Goal: Task Accomplishment & Management: Manage account settings

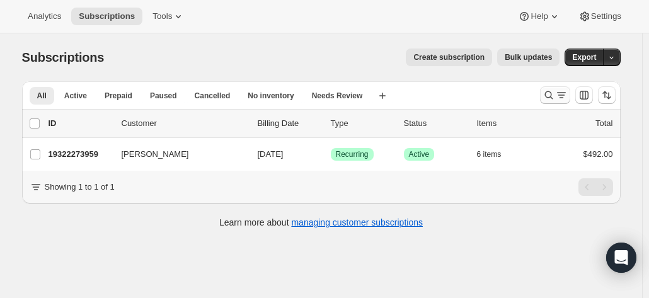
click at [560, 90] on icon "Search and filter results" at bounding box center [561, 95] width 13 height 13
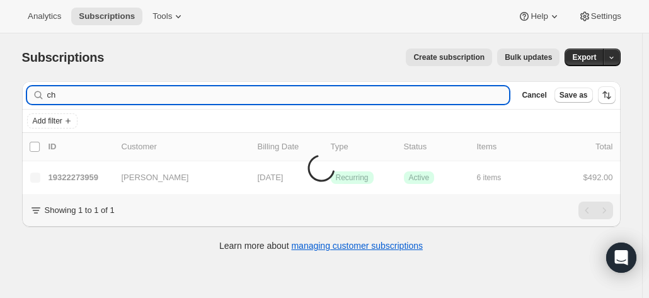
type input "c"
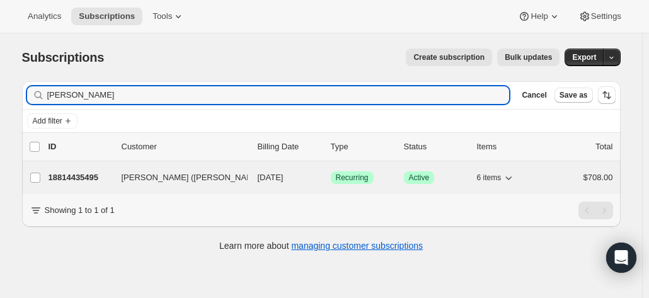
type input "victor wang"
click at [76, 179] on p "18814435495" at bounding box center [80, 177] width 63 height 13
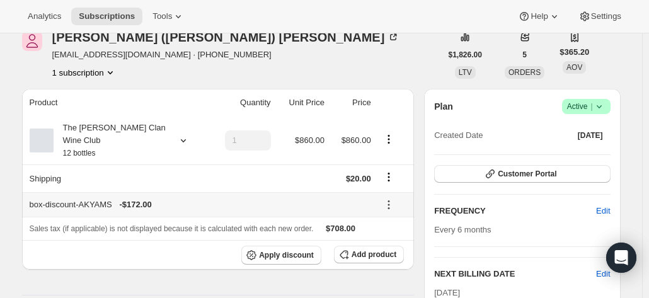
scroll to position [63, 0]
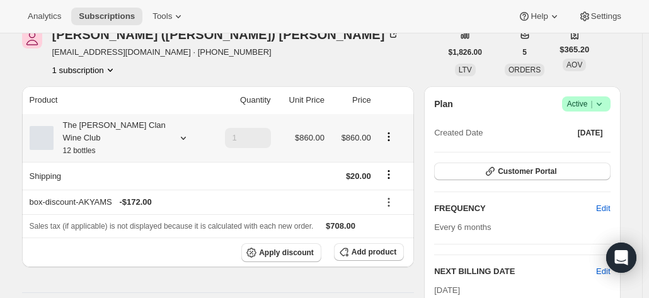
click at [144, 134] on div "The Maxwell Clan Wine Club 12 bottles" at bounding box center [110, 138] width 113 height 38
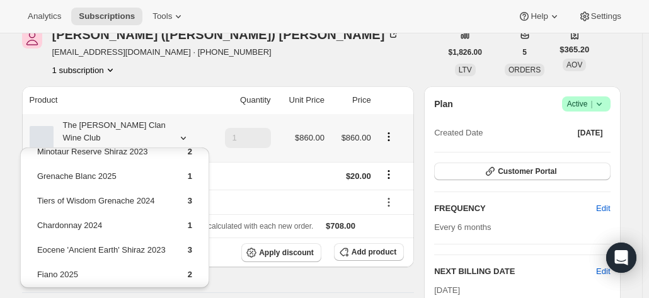
scroll to position [0, 0]
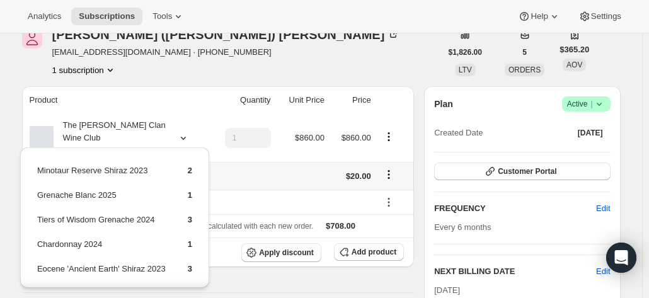
click at [393, 168] on icon "Shipping actions" at bounding box center [389, 174] width 13 height 13
click at [284, 59] on div "Yong (Victor) Wang victoryw2020@gmail.com · +61411397898 1 subscription" at bounding box center [231, 52] width 419 height 48
click at [206, 61] on div "Yong (Victor) Wang victoryw2020@gmail.com · +61411397898 1 subscription" at bounding box center [226, 52] width 348 height 48
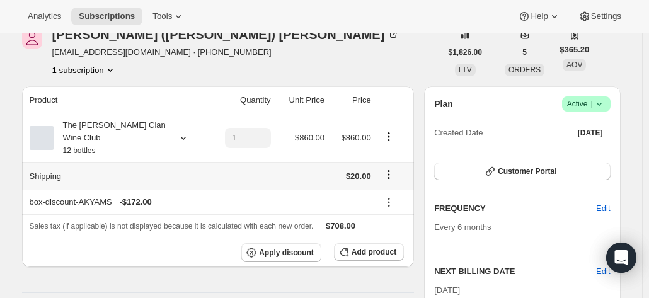
click at [390, 168] on icon "Shipping actions" at bounding box center [389, 174] width 13 height 13
click at [382, 187] on span "Edit shipping rate" at bounding box center [391, 186] width 63 height 9
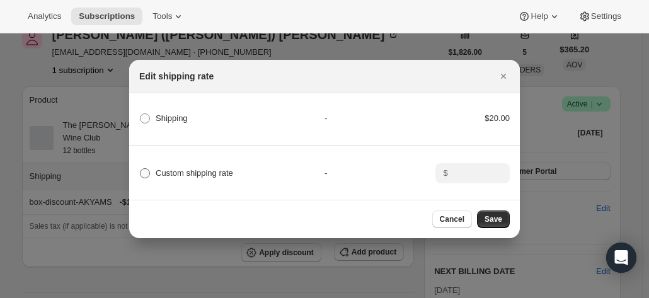
click at [176, 170] on span "Custom shipping rate" at bounding box center [195, 172] width 78 height 9
click at [141, 169] on input "Custom shipping rate" at bounding box center [140, 168] width 1 height 1
radio input "true"
click at [468, 173] on input ":r4q:" at bounding box center [471, 173] width 39 height 20
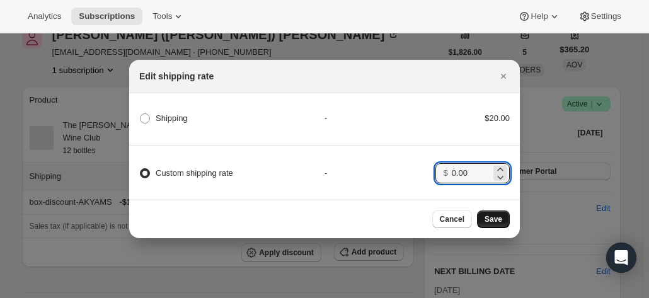
type input "0.00"
click at [495, 222] on span "Save" at bounding box center [494, 219] width 18 height 10
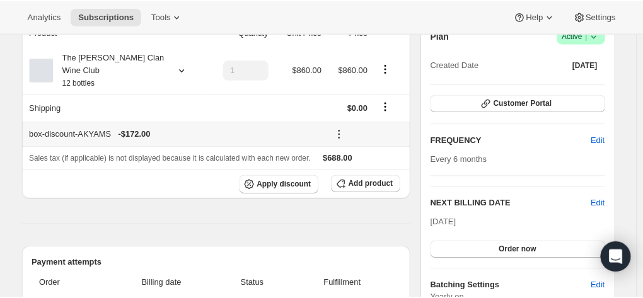
scroll to position [126, 0]
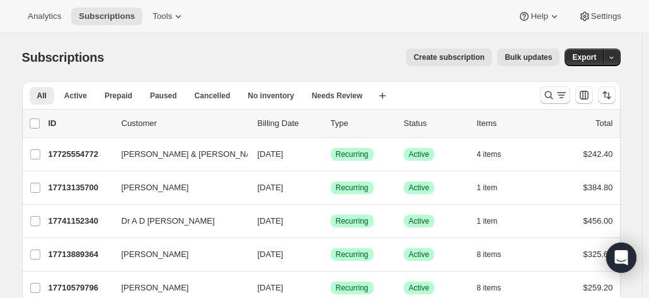
click at [555, 95] on icon "Search and filter results" at bounding box center [549, 95] width 13 height 13
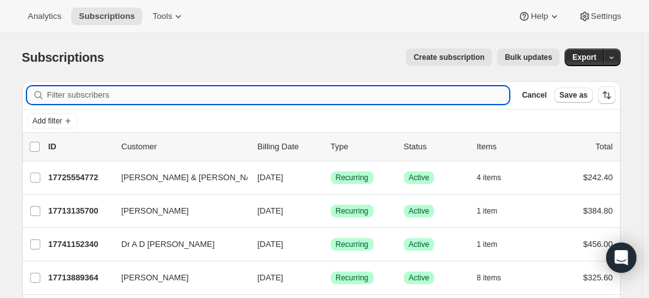
click at [187, 101] on input "Filter subscribers" at bounding box center [278, 95] width 463 height 18
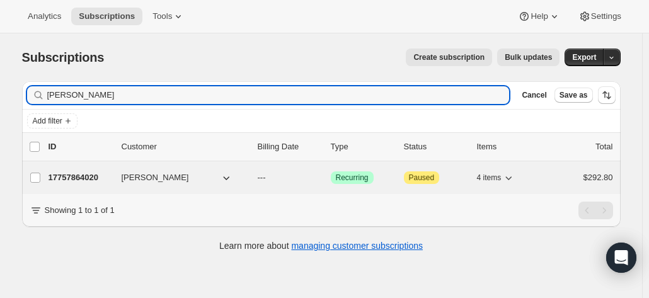
type input "ren petrie"
click at [81, 175] on p "17757864020" at bounding box center [80, 177] width 63 height 13
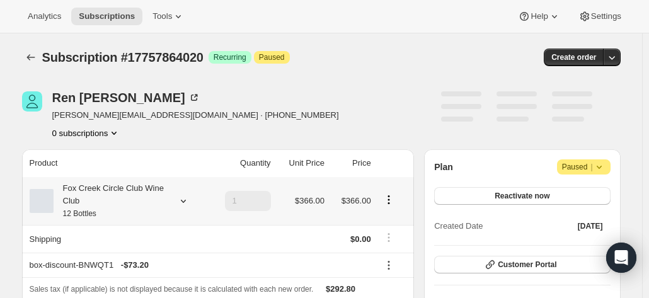
click at [144, 192] on div "Fox Creek Circle Club Wine Club 12 Bottles" at bounding box center [110, 201] width 113 height 38
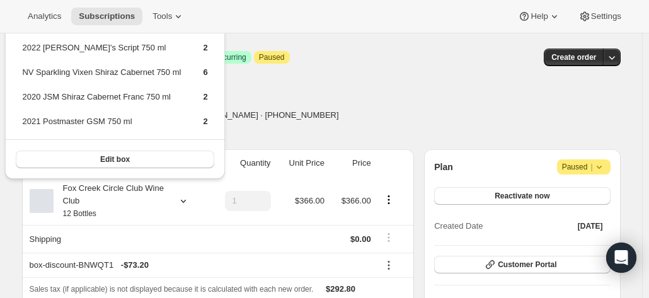
click at [373, 98] on div "Ren Petrie r.petrie@brownfalconer.com.au · +61408221721 1 subscription" at bounding box center [231, 115] width 419 height 48
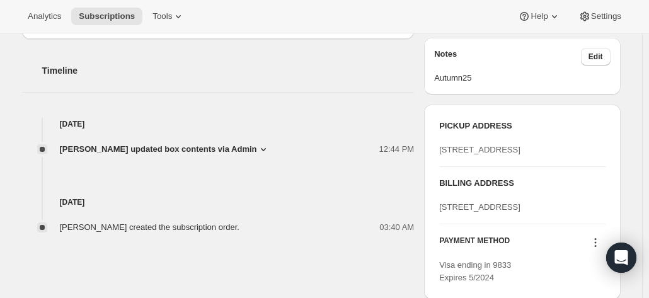
scroll to position [504, 0]
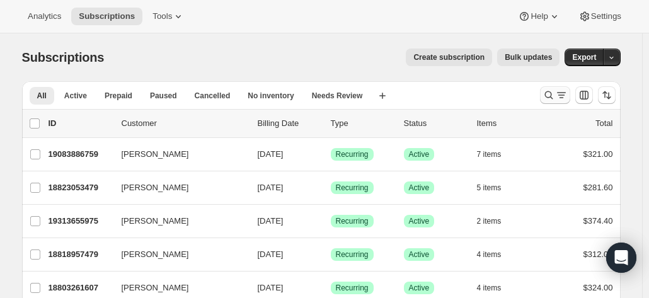
click at [551, 97] on icon "Search and filter results" at bounding box center [549, 95] width 13 height 13
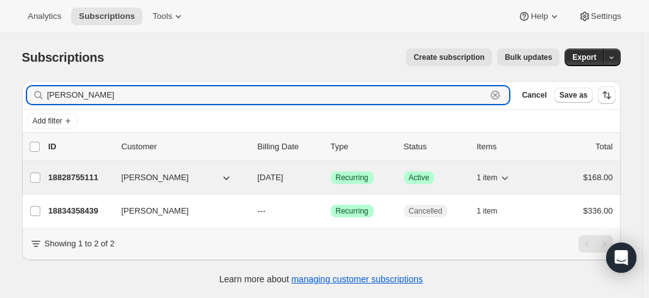
type input "barbara james"
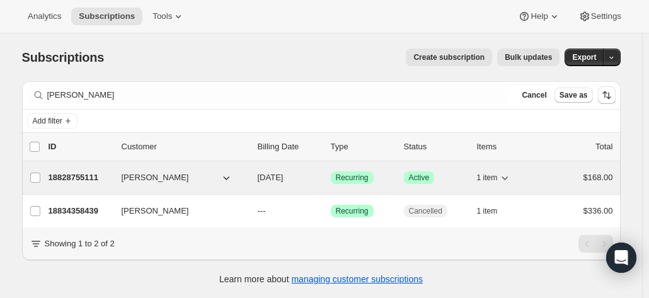
click at [86, 182] on p "18828755111" at bounding box center [80, 177] width 63 height 13
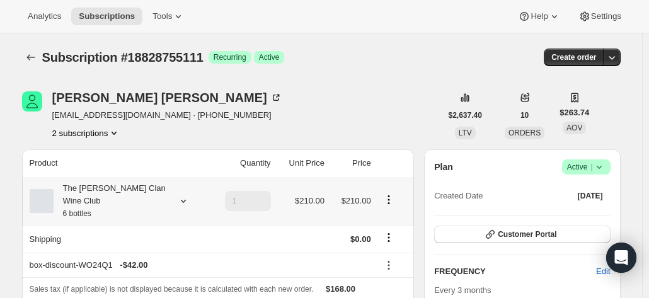
click at [139, 188] on div "The Maxwell Clan Wine Club 6 bottles" at bounding box center [110, 201] width 113 height 38
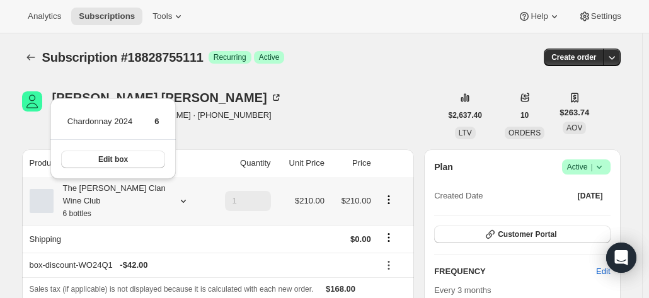
click at [139, 188] on div "The Maxwell Clan Wine Club 6 bottles" at bounding box center [110, 201] width 113 height 38
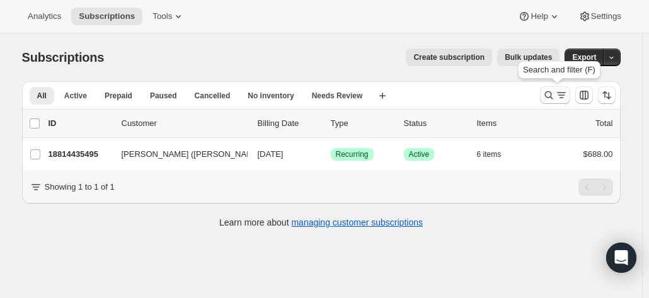
click at [553, 93] on icon "Search and filter results" at bounding box center [549, 95] width 13 height 13
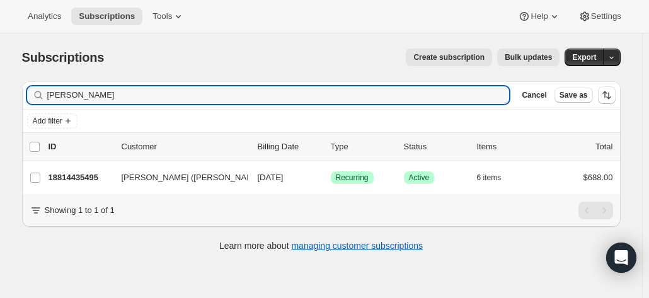
drag, startPoint x: 121, startPoint y: 95, endPoint x: -33, endPoint y: 85, distance: 154.1
click at [0, 85] on html "Analytics Subscriptions Tools Help Settings Skip to content Subscriptions. This…" at bounding box center [324, 149] width 649 height 298
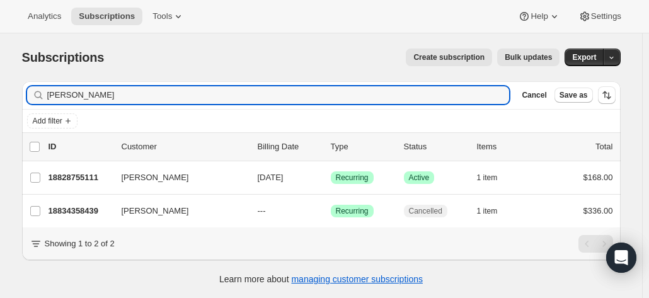
drag, startPoint x: 115, startPoint y: 95, endPoint x: -11, endPoint y: 79, distance: 127.0
click at [0, 79] on html "Analytics Subscriptions Tools Help Settings Skip to content Subscriptions. This…" at bounding box center [324, 149] width 649 height 298
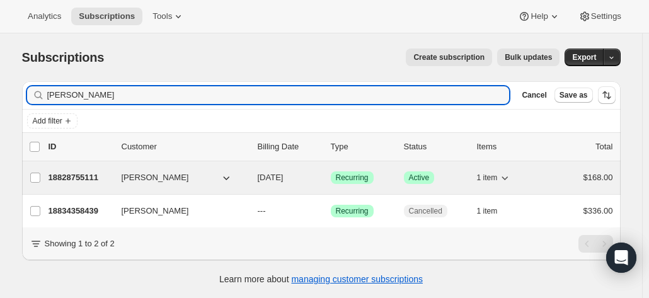
type input "[PERSON_NAME]"
click at [64, 177] on p "18828755111" at bounding box center [80, 177] width 63 height 13
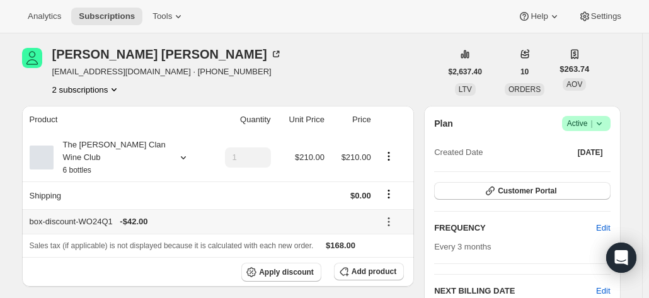
scroll to position [63, 0]
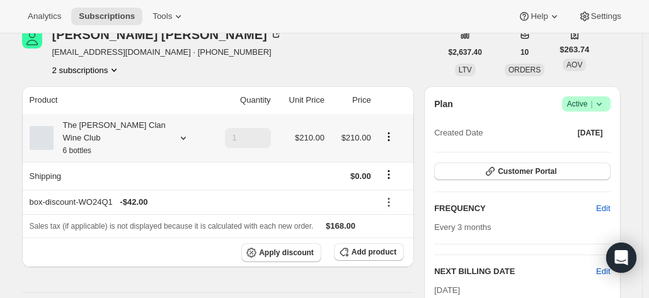
click at [132, 133] on div "The [PERSON_NAME] Clan Wine Club 6 bottles" at bounding box center [110, 138] width 113 height 38
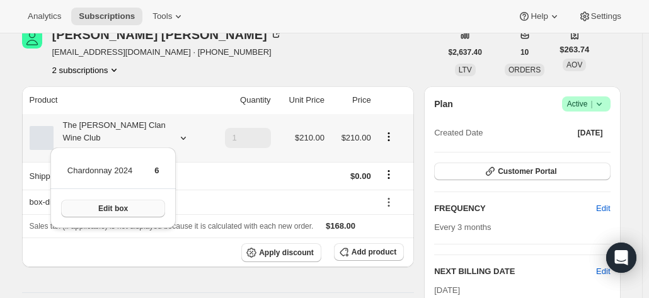
click at [122, 211] on span "Edit box" at bounding box center [113, 209] width 30 height 10
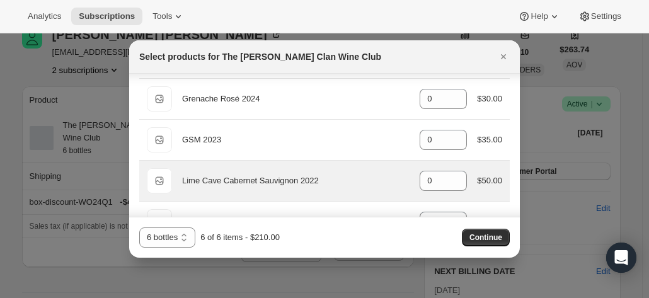
scroll to position [391, 0]
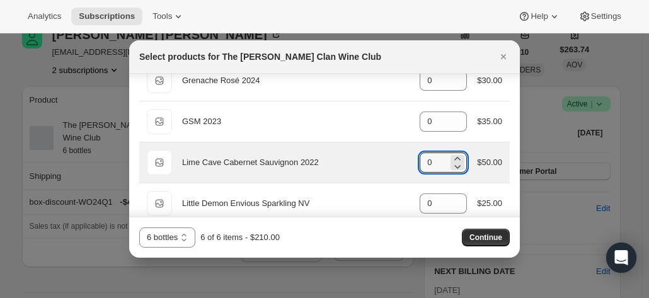
drag, startPoint x: 427, startPoint y: 160, endPoint x: 406, endPoint y: 157, distance: 21.0
click at [408, 158] on div "Default Title Lime Cave Cabernet Sauvignon 2022 gid://shopify/ProductVariant/46…" at bounding box center [324, 162] width 355 height 25
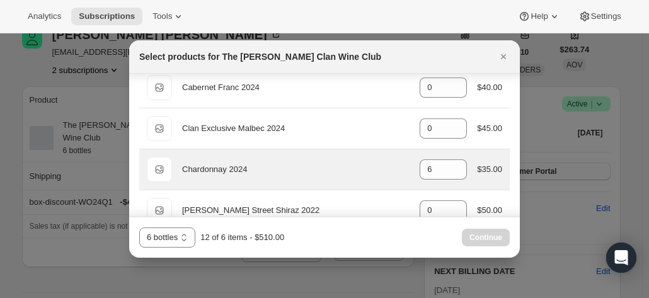
scroll to position [76, 0]
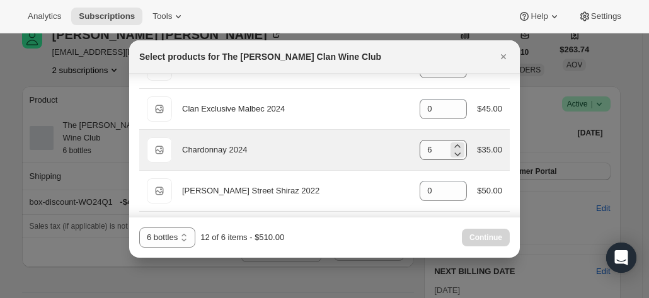
type input "6"
drag, startPoint x: 430, startPoint y: 152, endPoint x: 402, endPoint y: 148, distance: 28.0
click at [402, 147] on div "Default Title Chardonnay 2024 gid://shopify/ProductVariant/46914040299687 6 $35…" at bounding box center [324, 149] width 355 height 25
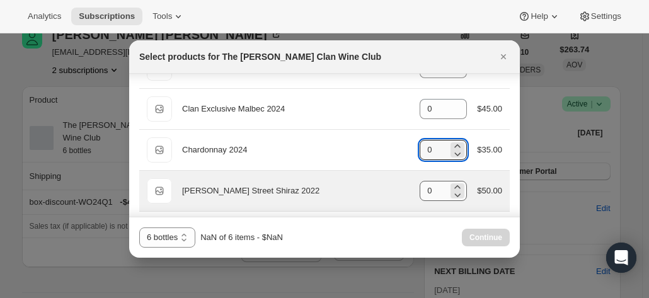
type input "0"
click at [436, 182] on input "0" at bounding box center [434, 191] width 28 height 20
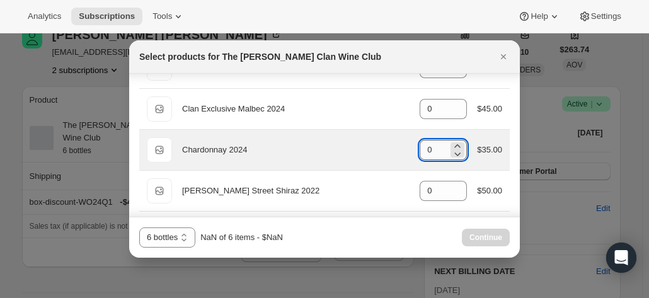
drag, startPoint x: 440, startPoint y: 142, endPoint x: 415, endPoint y: 146, distance: 25.6
click at [420, 146] on input "0" at bounding box center [434, 150] width 28 height 20
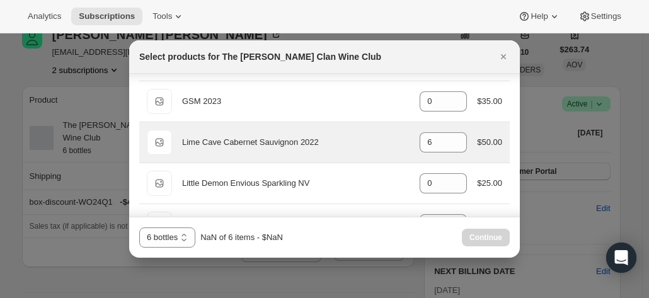
scroll to position [391, 0]
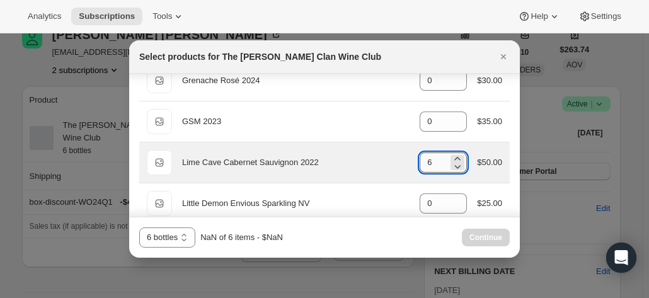
click at [431, 154] on input "6" at bounding box center [434, 163] width 28 height 20
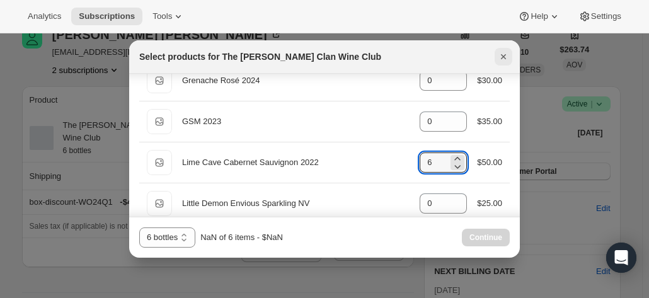
click at [502, 56] on icon "Close" at bounding box center [503, 56] width 13 height 13
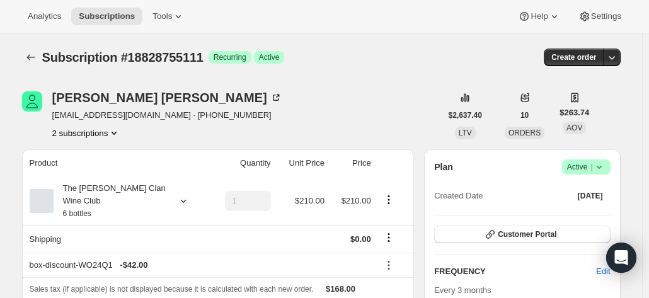
scroll to position [63, 0]
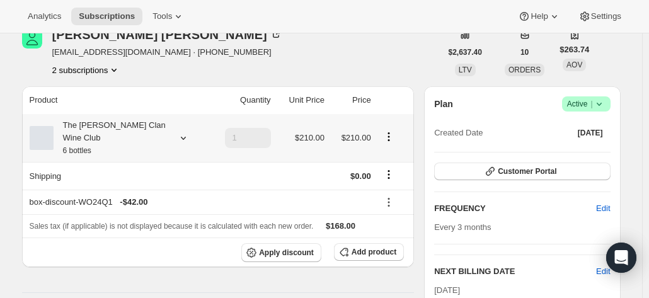
click at [169, 128] on div "The Maxwell Clan Wine Club 6 bottles" at bounding box center [117, 138] width 175 height 38
click at [179, 137] on icon at bounding box center [183, 138] width 13 height 13
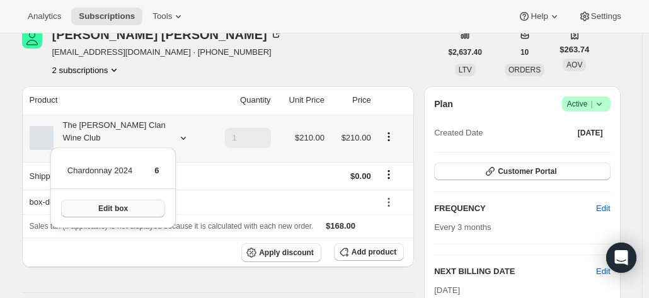
click at [121, 205] on span "Edit box" at bounding box center [113, 209] width 30 height 10
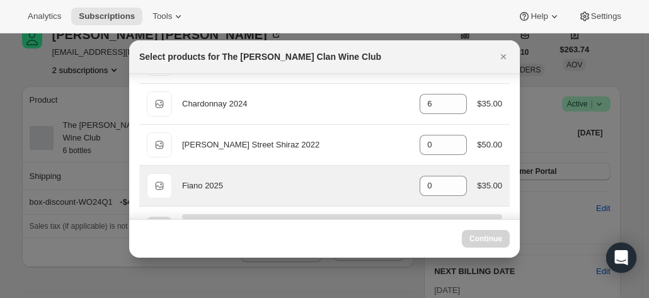
scroll to position [126, 0]
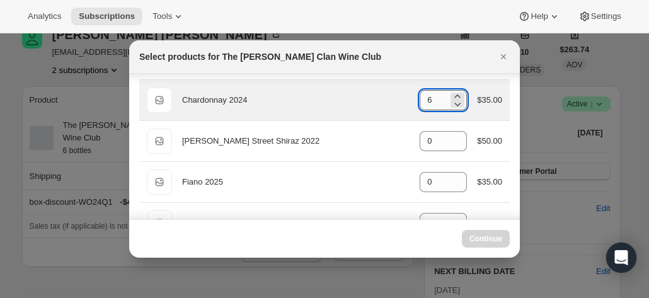
click at [430, 95] on input "6" at bounding box center [434, 100] width 28 height 20
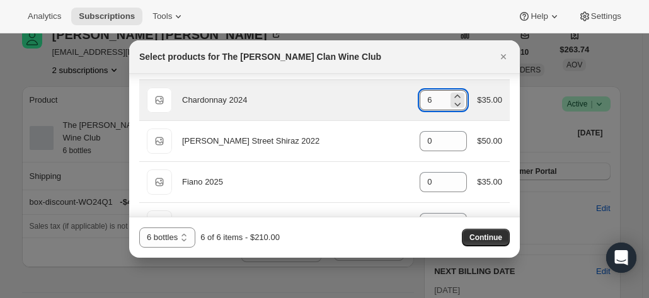
drag, startPoint x: 429, startPoint y: 101, endPoint x: 415, endPoint y: 99, distance: 14.0
click at [420, 99] on input "6" at bounding box center [434, 100] width 28 height 20
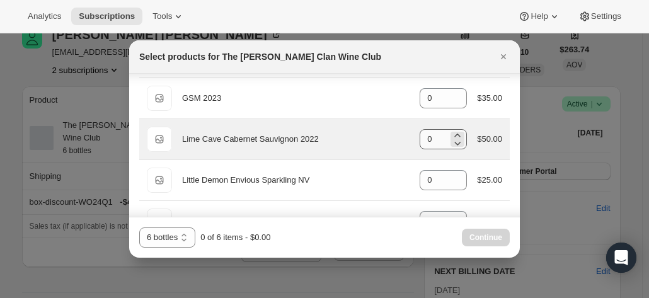
scroll to position [441, 0]
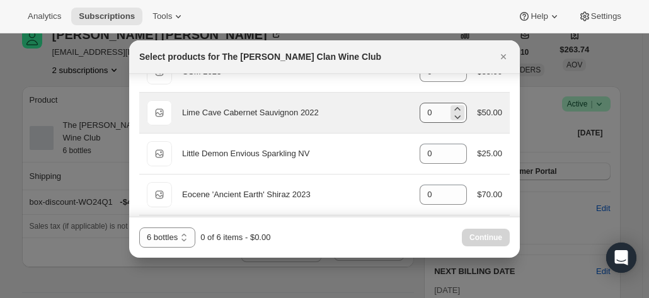
type input "0"
drag, startPoint x: 440, startPoint y: 112, endPoint x: 422, endPoint y: 110, distance: 17.7
click at [422, 110] on input "0" at bounding box center [434, 113] width 28 height 20
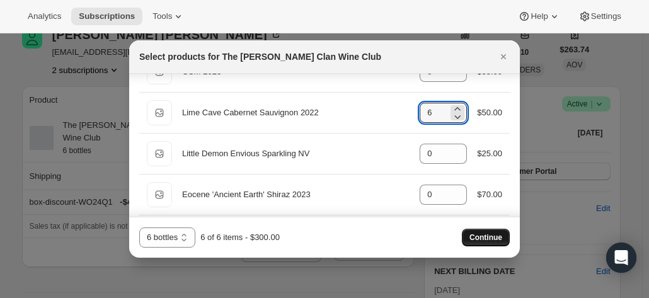
type input "6"
click at [486, 234] on span "Continue" at bounding box center [486, 238] width 33 height 10
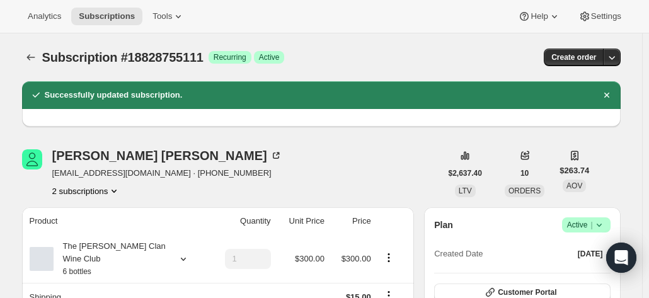
scroll to position [63, 0]
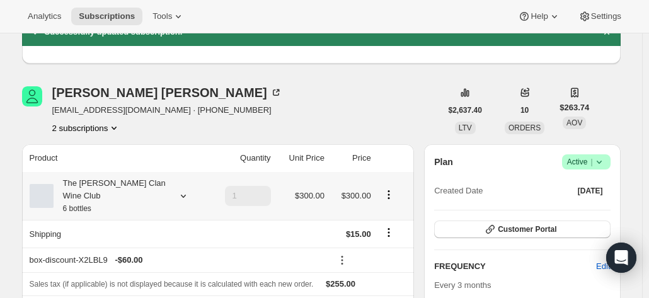
click at [133, 190] on div "The Maxwell Clan Wine Club 6 bottles" at bounding box center [110, 196] width 113 height 38
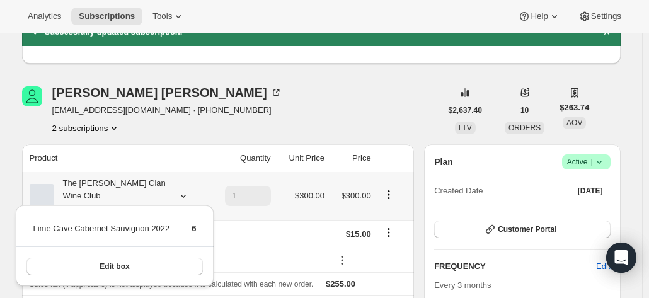
click at [133, 190] on div "The Maxwell Clan Wine Club 6 bottles" at bounding box center [110, 196] width 113 height 38
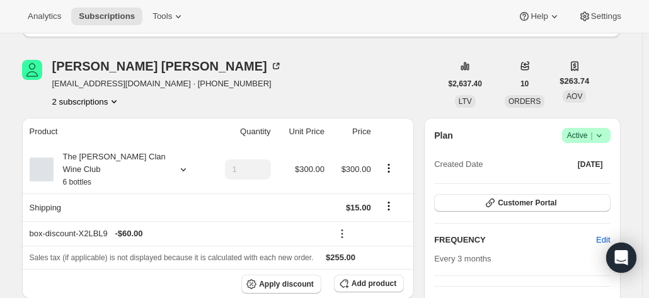
scroll to position [126, 0]
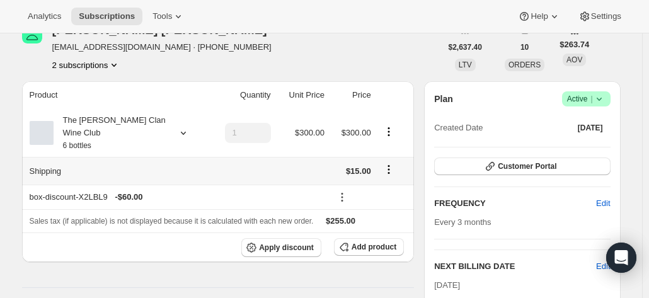
click at [395, 163] on icon "Shipping actions" at bounding box center [389, 169] width 13 height 13
click at [387, 183] on span "Edit shipping rate" at bounding box center [391, 180] width 63 height 9
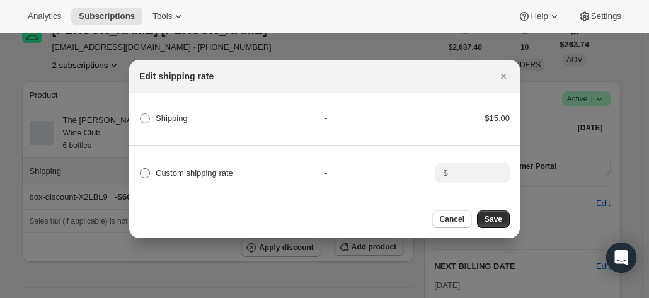
click at [183, 171] on span "Custom shipping rate" at bounding box center [195, 172] width 78 height 9
click at [141, 169] on input "Custom shipping rate" at bounding box center [140, 168] width 1 height 1
radio input "true"
click at [473, 165] on input ":r9j:" at bounding box center [471, 173] width 39 height 20
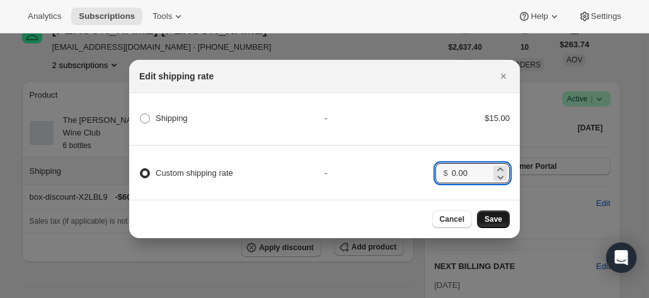
type input "0.00"
click at [504, 221] on button "Save" at bounding box center [493, 220] width 33 height 18
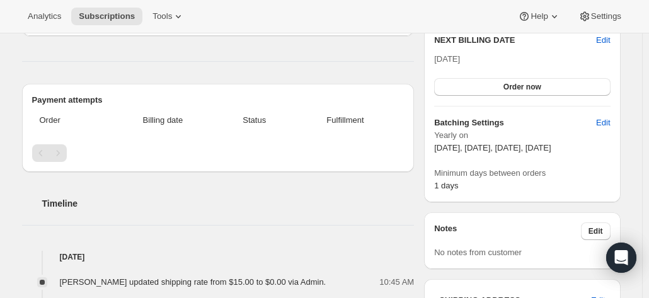
scroll to position [378, 0]
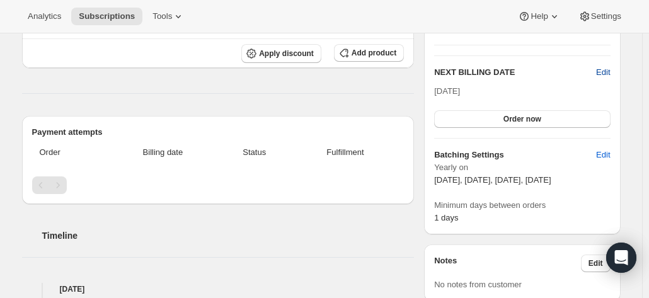
click at [601, 70] on span "Edit" at bounding box center [603, 72] width 14 height 13
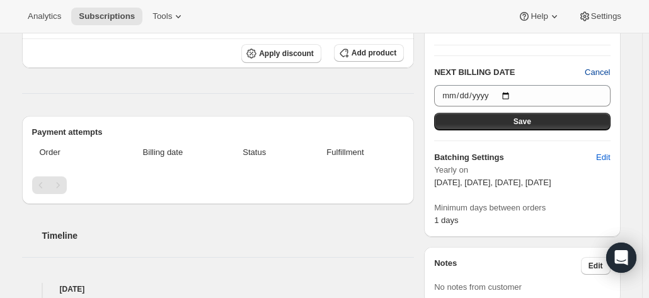
click at [599, 71] on span "Cancel" at bounding box center [597, 72] width 25 height 13
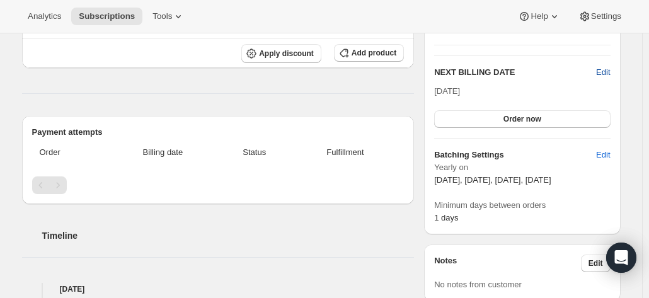
click at [600, 71] on span "Edit" at bounding box center [603, 72] width 14 height 13
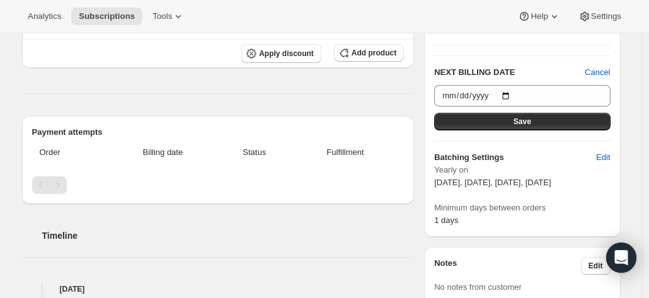
click at [246, 89] on div "Product Quantity Unit Price Price The Maxwell Clan Wine Club 6 bottles 1 $300.0…" at bounding box center [218, 159] width 393 height 545
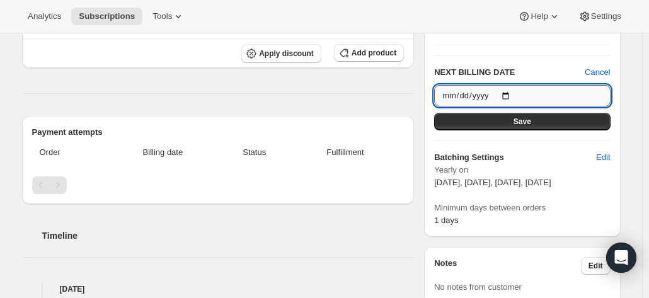
click at [511, 94] on input "2025-11-03" at bounding box center [522, 95] width 176 height 21
click at [482, 47] on div "Plan Success Active | Created Date Sep 24, 2025 Customer Portal FREQUENCY Edit …" at bounding box center [522, 62] width 176 height 330
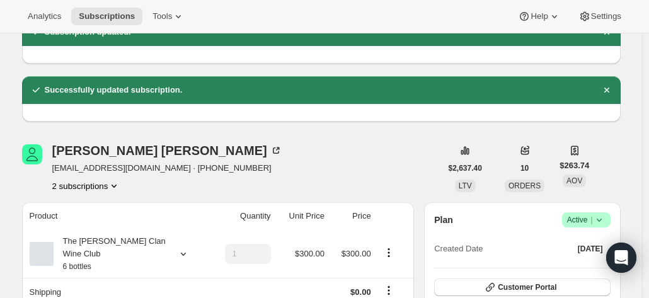
scroll to position [0, 0]
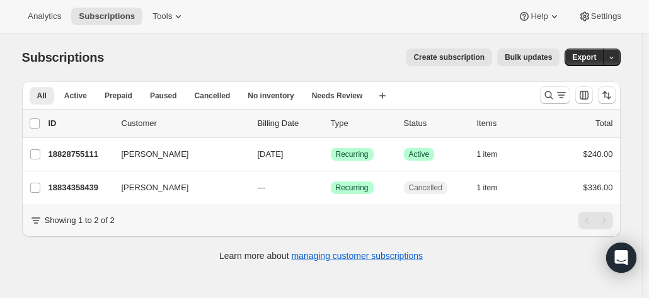
click at [445, 56] on span "Create subscription" at bounding box center [448, 57] width 71 height 10
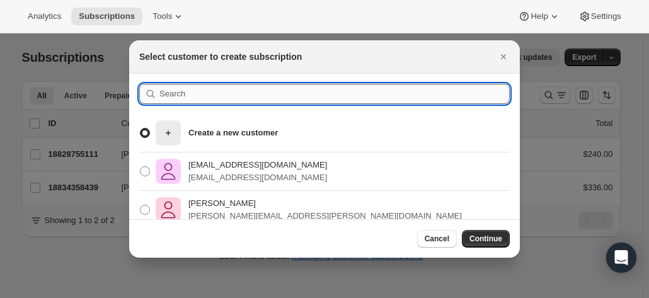
click at [175, 96] on input ":rc:" at bounding box center [334, 94] width 350 height 20
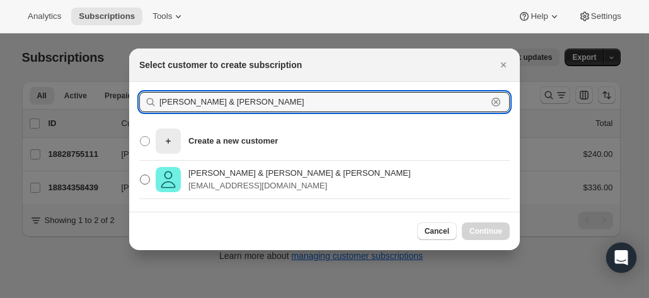
type input "[PERSON_NAME] & [PERSON_NAME]"
click at [208, 182] on p "[EMAIL_ADDRESS][DOMAIN_NAME]" at bounding box center [299, 186] width 222 height 13
click at [141, 175] on input "[PERSON_NAME] & [PERSON_NAME] & [PERSON_NAME] [PERSON_NAME][EMAIL_ADDRESS][DOMA…" at bounding box center [140, 175] width 1 height 1
radio input "true"
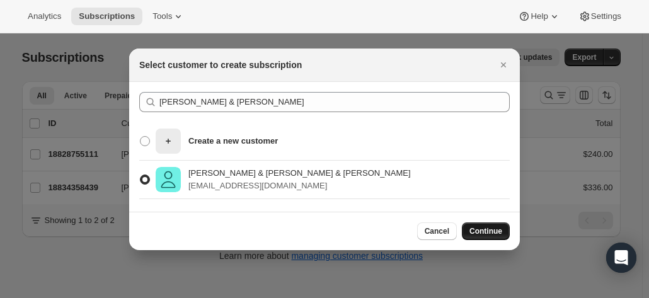
click at [482, 230] on span "Continue" at bounding box center [486, 231] width 33 height 10
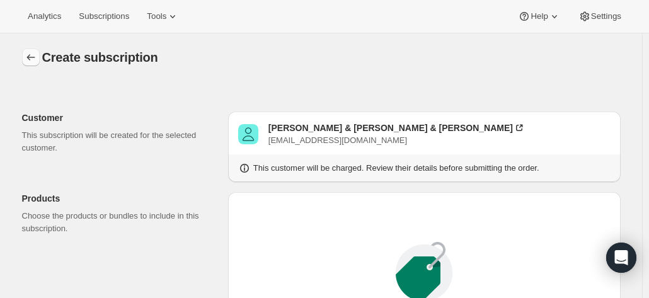
click at [36, 55] on icon "button" at bounding box center [31, 57] width 13 height 13
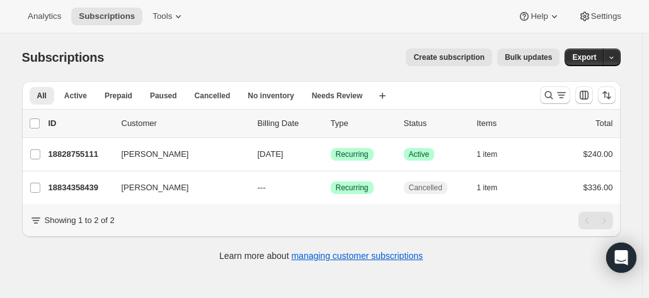
click at [455, 59] on span "Create subscription" at bounding box center [448, 57] width 71 height 10
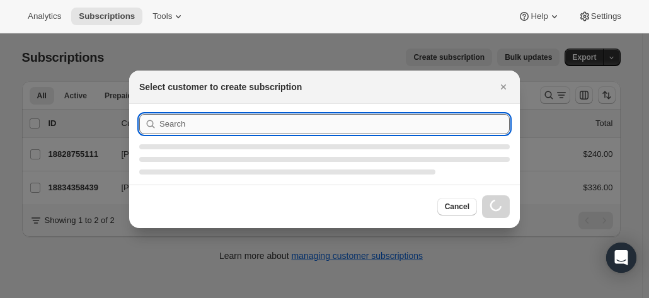
click at [256, 129] on section ":rc:" at bounding box center [324, 144] width 391 height 81
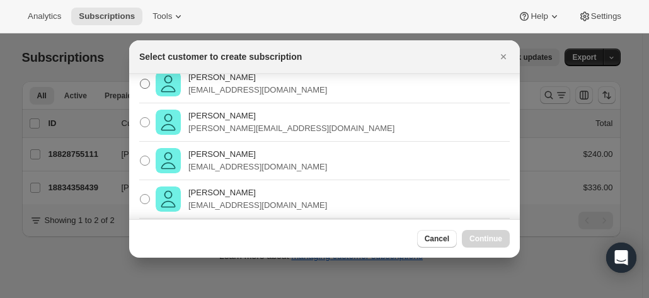
scroll to position [136, 0]
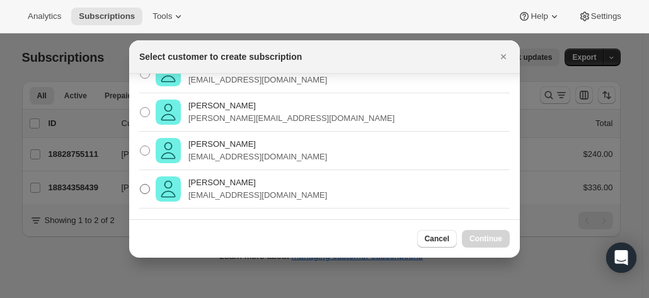
type input "[PERSON_NAME]"
click at [240, 190] on p "[EMAIL_ADDRESS][DOMAIN_NAME]" at bounding box center [257, 195] width 139 height 13
click at [141, 185] on input "[PERSON_NAME] [EMAIL_ADDRESS][DOMAIN_NAME]" at bounding box center [140, 184] width 1 height 1
radio input "true"
click at [483, 239] on span "Continue" at bounding box center [486, 239] width 33 height 10
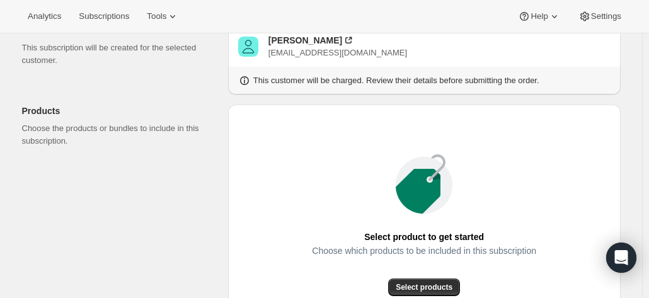
scroll to position [126, 0]
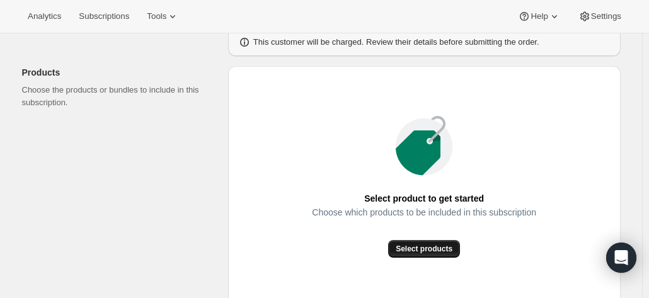
click at [417, 246] on span "Select products" at bounding box center [424, 249] width 57 height 10
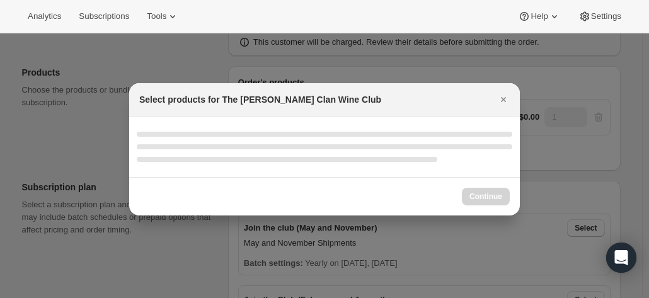
select select "gid://shopify/ProductVariant/46927751086247"
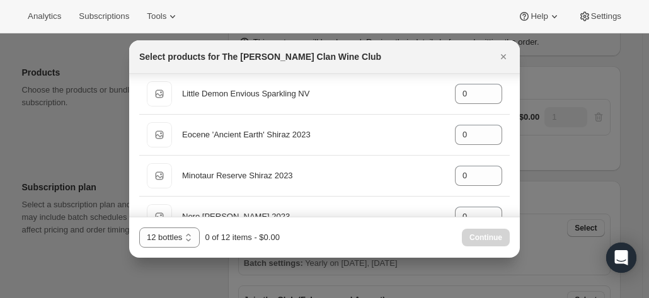
scroll to position [441, 0]
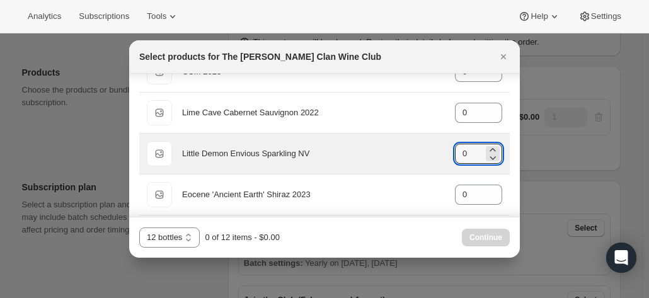
drag, startPoint x: 464, startPoint y: 153, endPoint x: 448, endPoint y: 151, distance: 15.9
click at [448, 151] on div "Default Title Little Demon Envious Sparkling NV gid://shopify/ProductVariant/46…" at bounding box center [324, 153] width 355 height 25
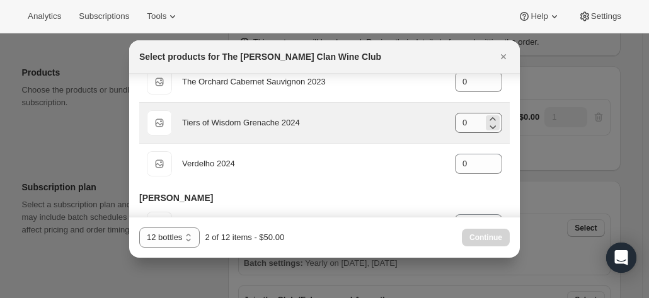
scroll to position [693, 0]
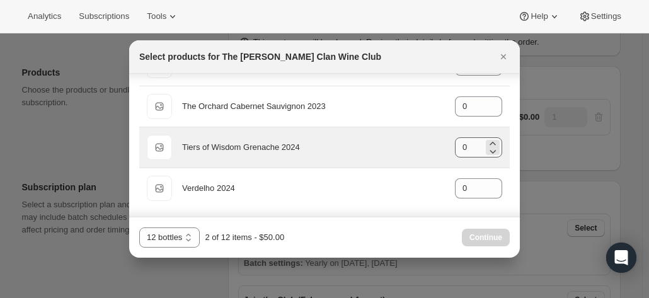
type input "2"
drag, startPoint x: 463, startPoint y: 143, endPoint x: 428, endPoint y: 142, distance: 35.3
click at [428, 142] on div "Default Title Tiers of Wisdom Grenache 2024 gid://shopify/ProductVariant/469140…" at bounding box center [324, 147] width 355 height 25
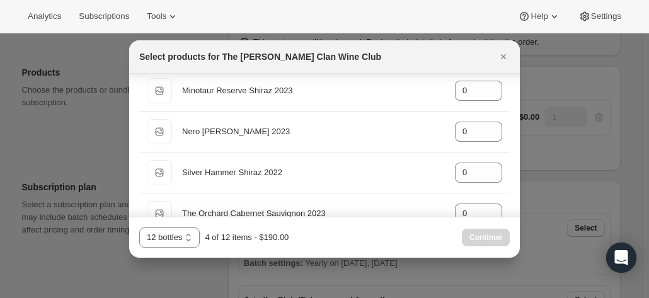
scroll to position [567, 0]
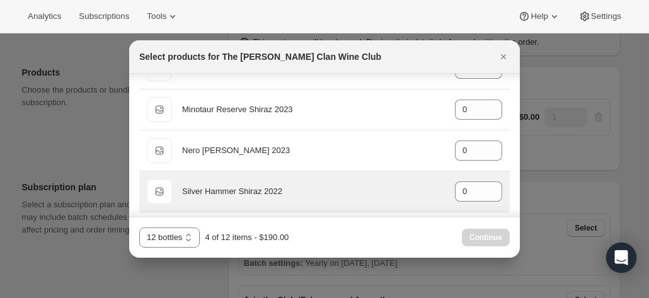
type input "2"
drag, startPoint x: 442, startPoint y: 188, endPoint x: 433, endPoint y: 187, distance: 8.8
click at [434, 188] on div "Default Title Silver Hammer Shiraz 2022 gid://shopify/ProductVariant/4691404419…" at bounding box center [324, 191] width 355 height 25
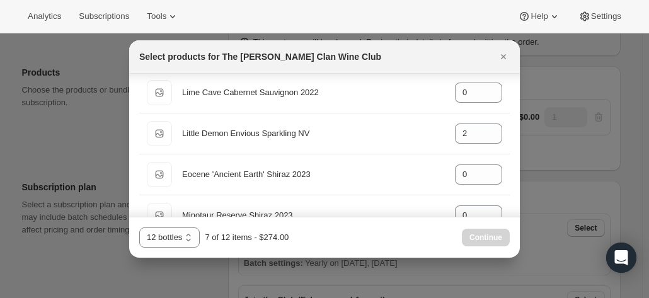
scroll to position [441, 0]
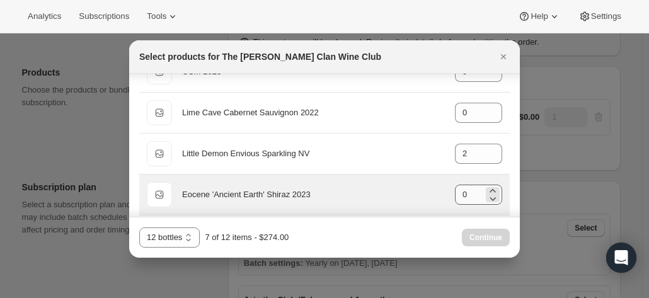
type input "3"
drag, startPoint x: 466, startPoint y: 192, endPoint x: 439, endPoint y: 191, distance: 27.8
click at [441, 191] on div "Default Title Eocene 'Ancient Earth' Shiraz 2023 gid://shopify/ProductVariant/4…" at bounding box center [324, 194] width 355 height 25
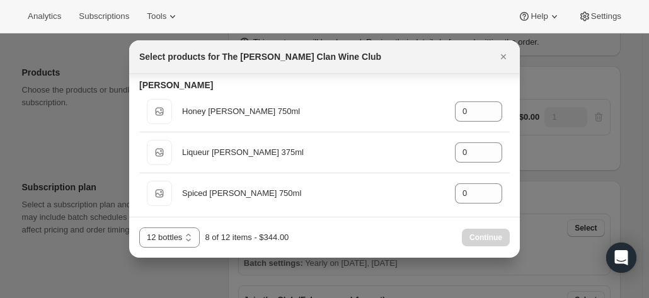
scroll to position [833, 0]
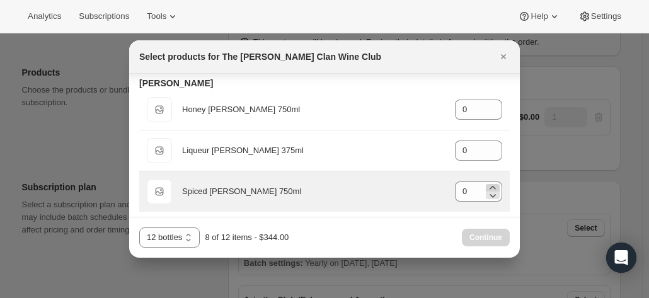
type input "1"
click at [487, 182] on icon ":r3k:" at bounding box center [493, 188] width 13 height 13
type input "2"
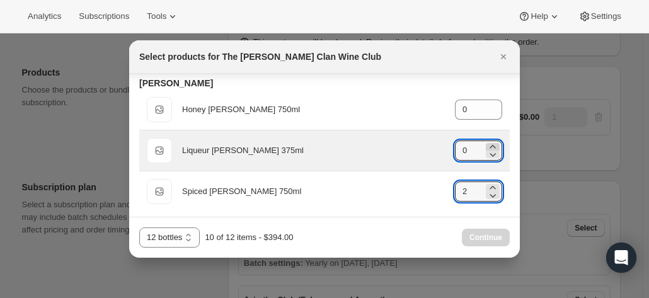
click at [487, 141] on icon ":r3k:" at bounding box center [493, 147] width 13 height 13
type input "2"
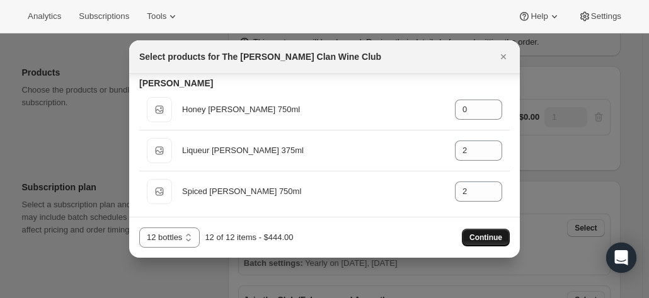
click at [488, 236] on span "Continue" at bounding box center [486, 238] width 33 height 10
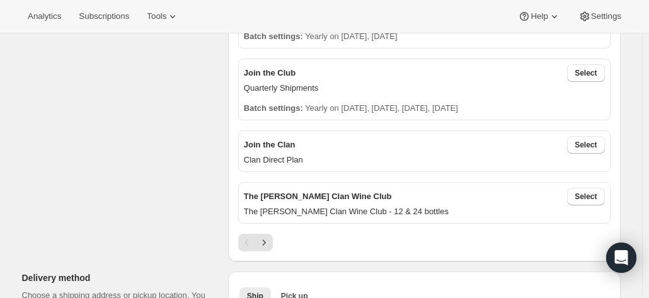
scroll to position [441, 0]
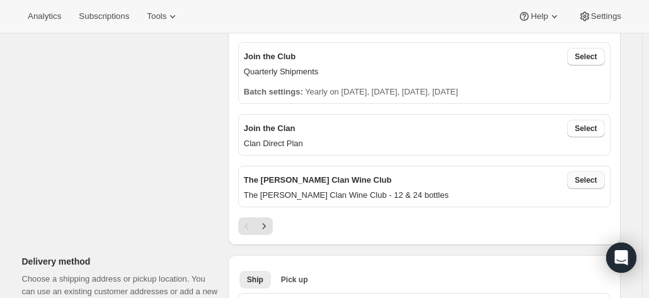
click at [590, 180] on span "Select" at bounding box center [586, 180] width 22 height 10
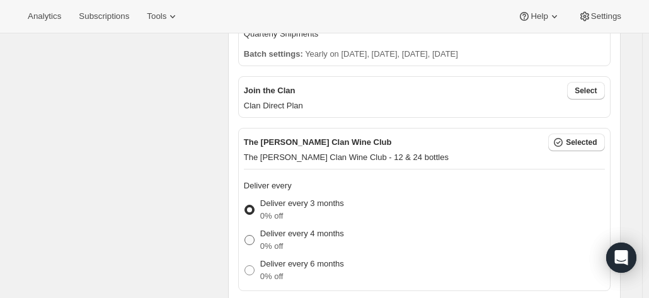
scroll to position [504, 0]
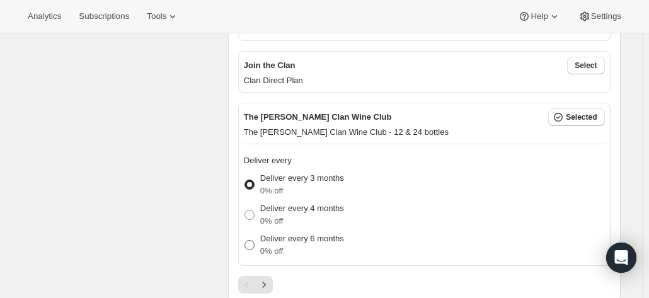
click at [283, 240] on p "Deliver every 6 months" at bounding box center [302, 239] width 84 height 13
click at [245, 240] on input "Deliver every 6 months 0% off" at bounding box center [245, 240] width 1 height 1
radio input "true"
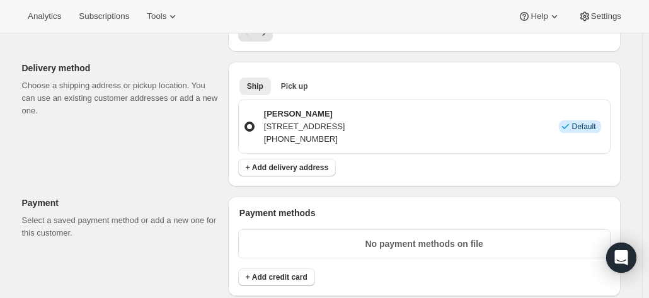
scroll to position [819, 0]
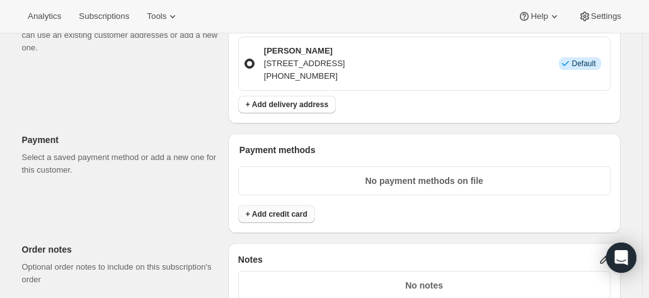
click at [279, 209] on span "+ Add credit card" at bounding box center [277, 214] width 62 height 10
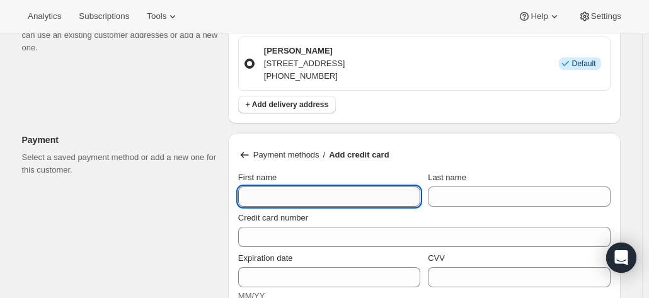
click at [277, 193] on input "First name" at bounding box center [329, 197] width 182 height 20
type input "Karen M"
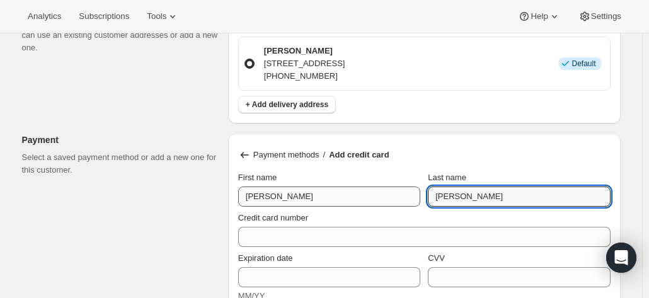
type input "James"
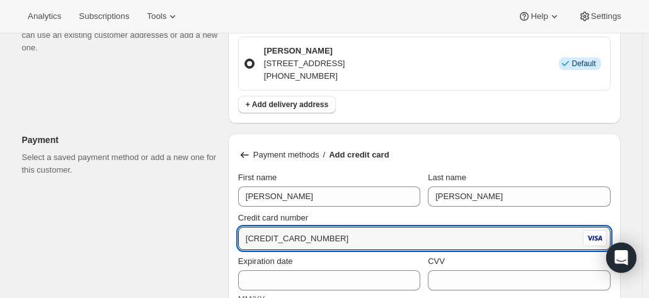
type input "4564 6210 3892 3465"
click at [321, 216] on div "Credit card number" at bounding box center [424, 218] width 372 height 13
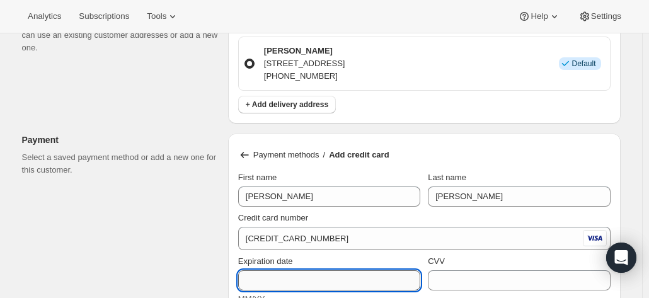
click at [289, 273] on input "Expiration date" at bounding box center [329, 280] width 182 height 20
type input "10/28"
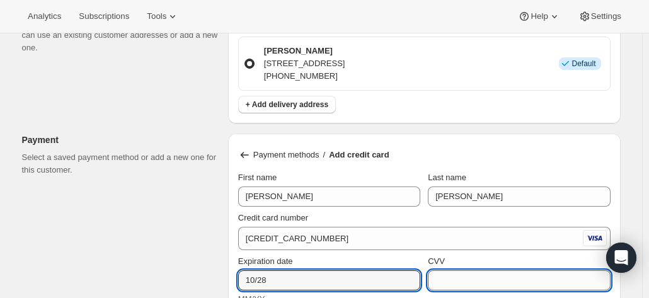
click at [454, 274] on input "CVV" at bounding box center [519, 280] width 182 height 20
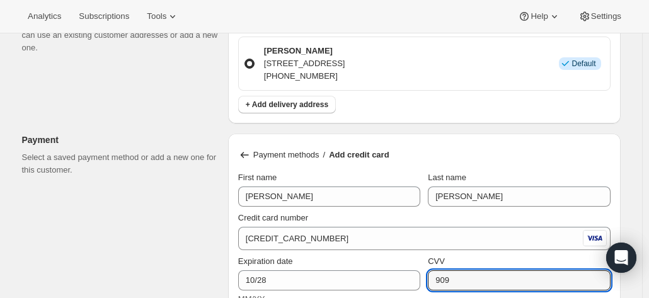
type input "909"
click at [233, 260] on div "Payment methods / Add credit card First name Karen M Last name James Credit car…" at bounding box center [424, 253] width 393 height 238
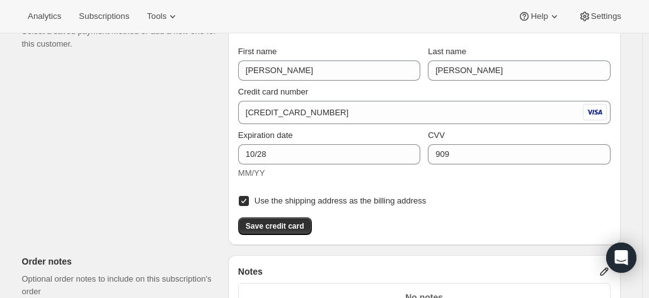
scroll to position [1008, 0]
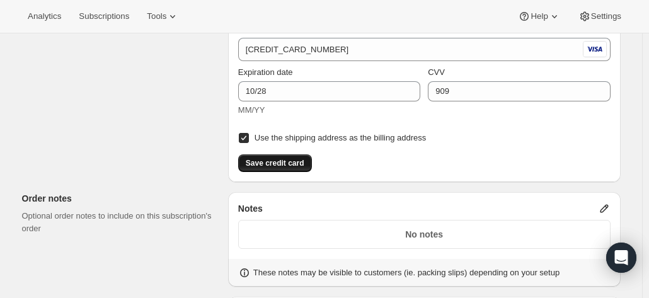
click at [284, 160] on span "Save credit card" at bounding box center [275, 163] width 59 height 10
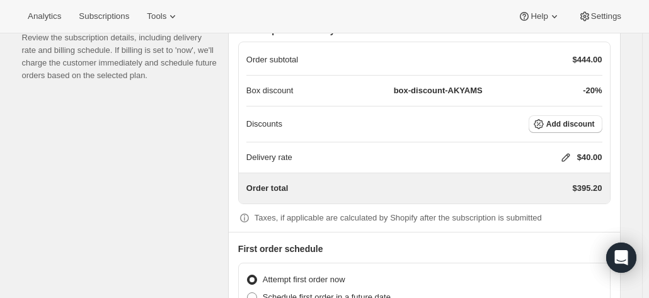
scroll to position [1143, 0]
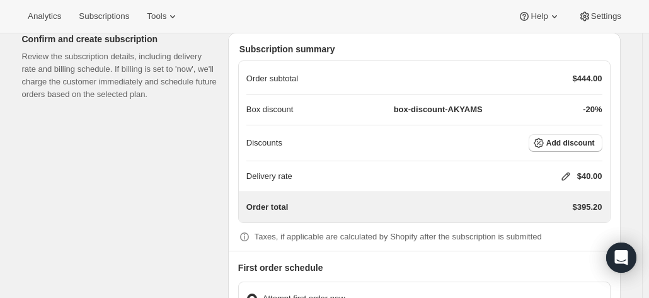
click at [570, 173] on icon at bounding box center [566, 177] width 8 height 8
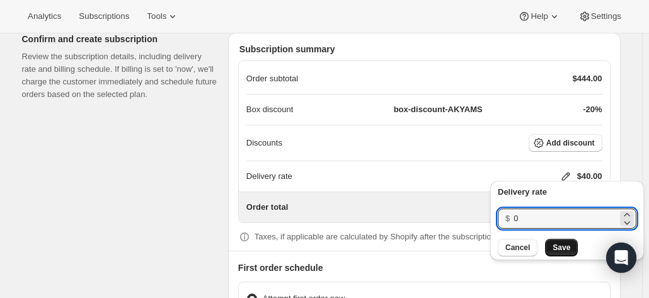
drag, startPoint x: 532, startPoint y: 220, endPoint x: 560, endPoint y: 247, distance: 39.2
click at [532, 220] on input "0" at bounding box center [566, 219] width 104 height 20
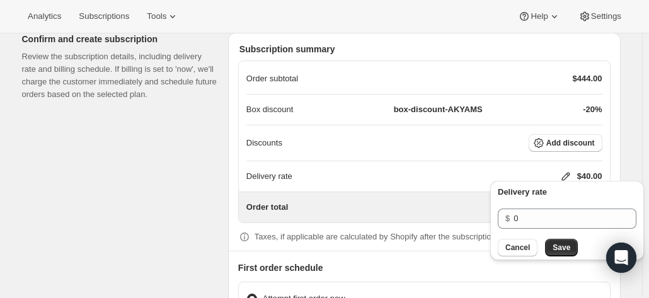
click at [563, 250] on span "Save" at bounding box center [562, 248] width 18 height 10
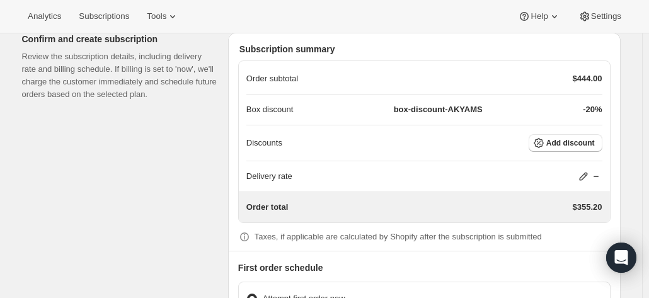
click at [282, 170] on p "Delivery rate" at bounding box center [269, 176] width 46 height 13
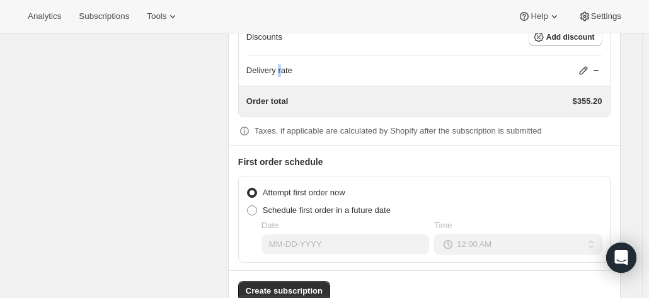
scroll to position [1269, 0]
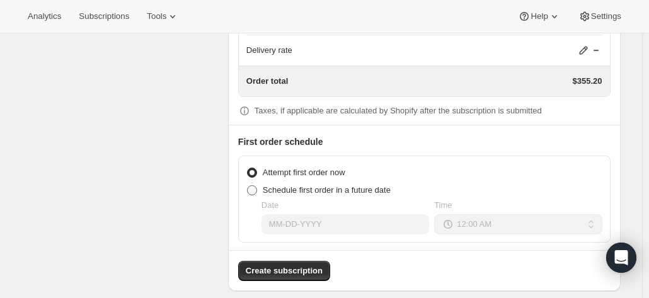
click at [253, 188] on span at bounding box center [252, 190] width 10 height 10
click at [248, 186] on input "Schedule first order in a future date" at bounding box center [247, 185] width 1 height 1
radio input "true"
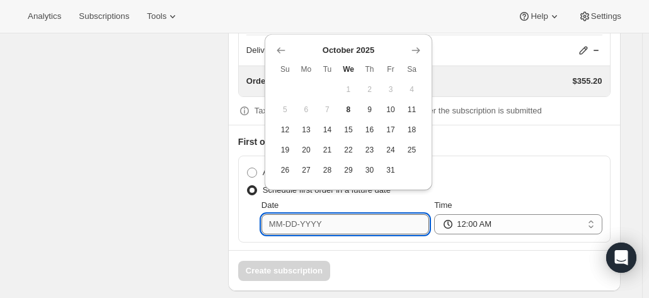
click at [277, 219] on input "Date" at bounding box center [346, 224] width 168 height 20
click at [414, 48] on icon "Show next month, November 2025" at bounding box center [416, 50] width 13 height 13
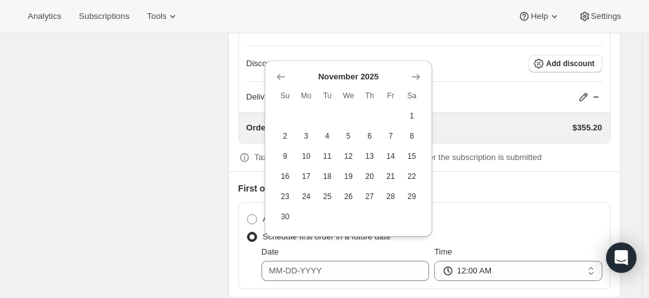
scroll to position [1206, 0]
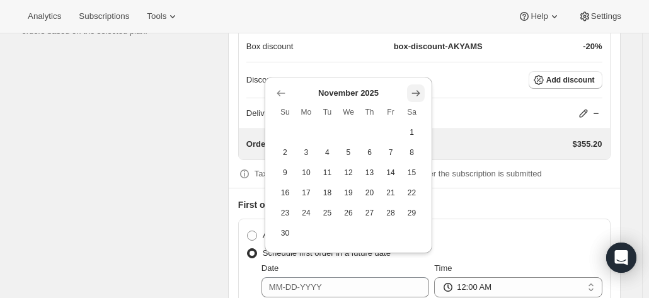
click at [412, 95] on icon "Show next month, December 2025" at bounding box center [416, 93] width 13 height 13
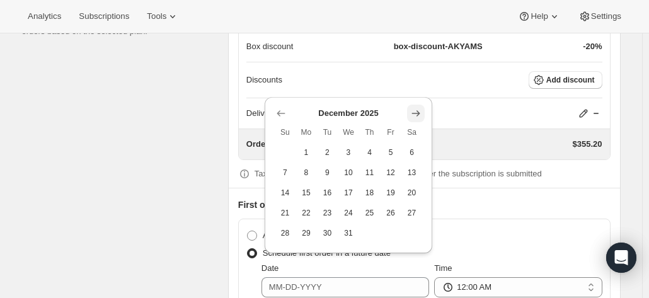
click at [417, 113] on icon "Show next month, January 2026" at bounding box center [416, 113] width 8 height 6
click at [418, 113] on icon "Show next month, February 2026" at bounding box center [416, 113] width 8 height 6
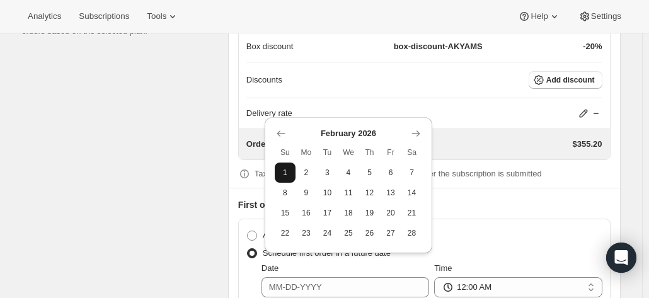
click at [280, 172] on span "1" at bounding box center [285, 173] width 11 height 10
type input "02-01-2026"
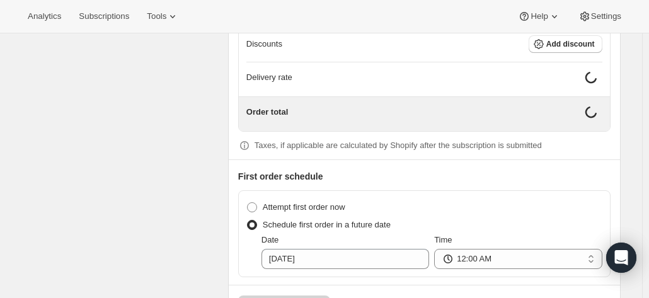
scroll to position [1269, 0]
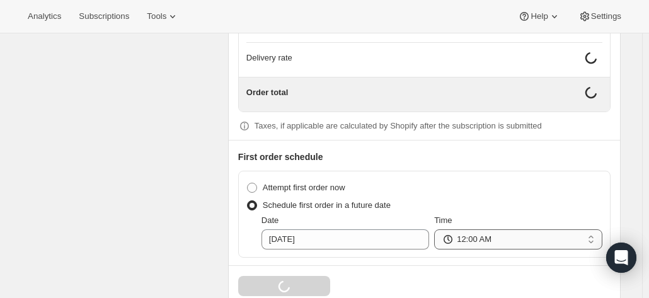
click at [461, 231] on select "12:00 AM 01:00 AM 02:00 AM 03:00 AM 04:00 AM 05:00 AM 06:00 AM 07:00 AM 08:00 A…" at bounding box center [518, 239] width 168 height 20
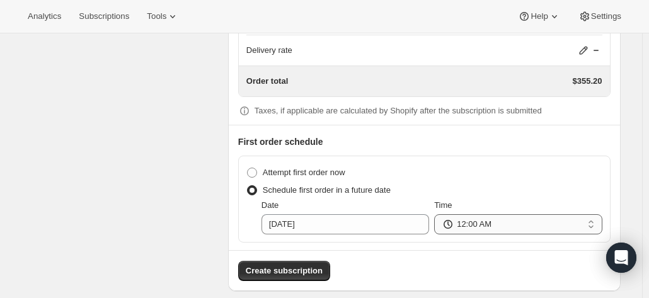
select select "09:00"
click at [437, 214] on select "12:00 AM 01:00 AM 02:00 AM 03:00 AM 04:00 AM 05:00 AM 06:00 AM 07:00 AM 08:00 A…" at bounding box center [518, 224] width 168 height 20
click at [304, 222] on input "02-01-2026" at bounding box center [346, 224] width 168 height 20
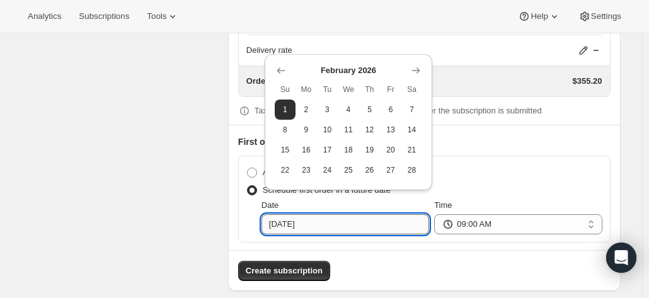
click at [304, 222] on input "02-01-2026" at bounding box center [346, 224] width 168 height 20
click at [477, 221] on select "12:00 AM 01:00 AM 02:00 AM 03:00 AM 04:00 AM 05:00 AM 06:00 AM 07:00 AM 08:00 A…" at bounding box center [518, 224] width 168 height 20
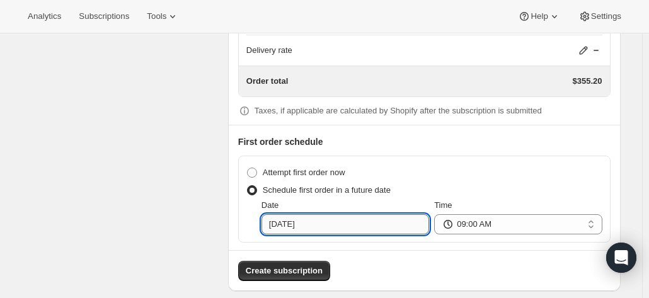
click at [323, 222] on input "02-01-2026" at bounding box center [346, 224] width 168 height 20
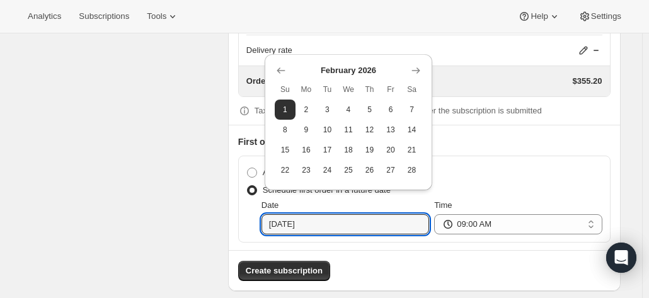
click at [397, 253] on div "Create subscription" at bounding box center [424, 265] width 391 height 31
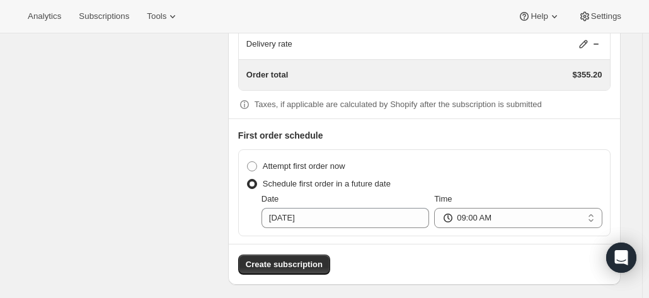
scroll to position [1276, 0]
click at [294, 258] on span "Create subscription" at bounding box center [284, 264] width 77 height 13
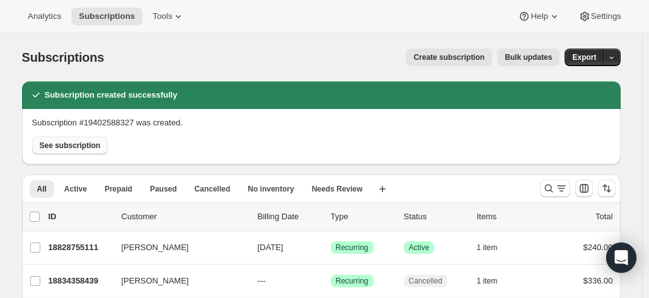
click at [80, 146] on span "See subscription" at bounding box center [70, 146] width 61 height 10
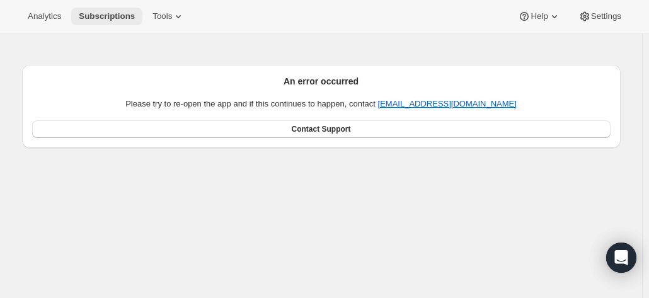
click at [103, 16] on span "Subscriptions" at bounding box center [107, 16] width 56 height 10
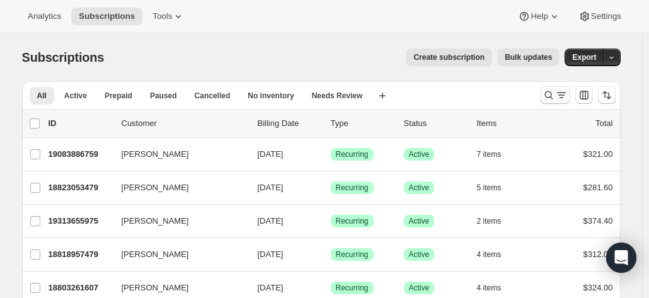
click at [554, 92] on icon "Search and filter results" at bounding box center [549, 95] width 13 height 13
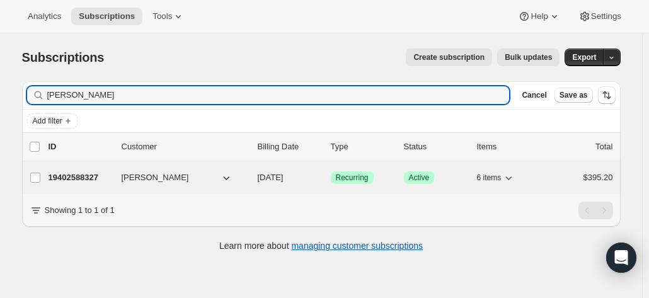
type input "michael taylor"
click at [81, 175] on p "19402588327" at bounding box center [80, 177] width 63 height 13
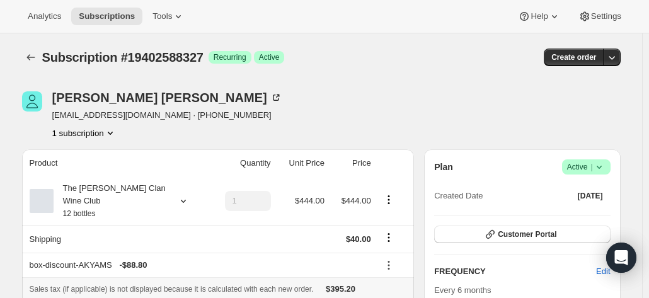
scroll to position [126, 0]
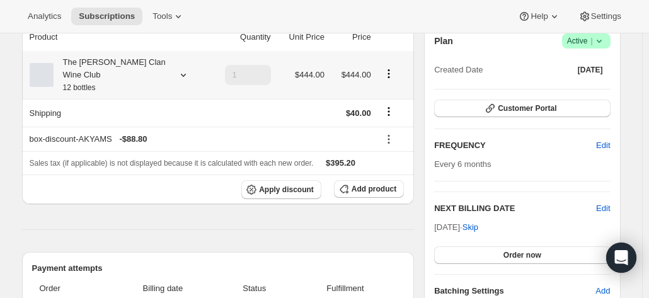
click at [97, 69] on div "The Maxwell Clan Wine Club 12 bottles" at bounding box center [110, 75] width 113 height 38
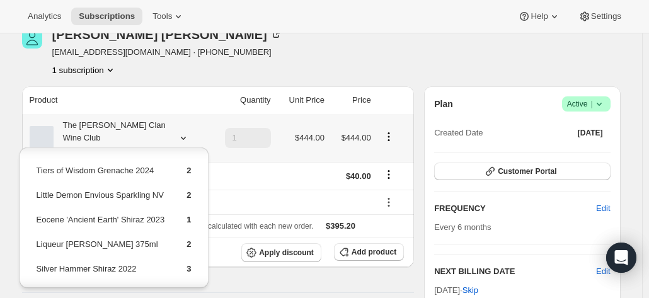
scroll to position [63, 0]
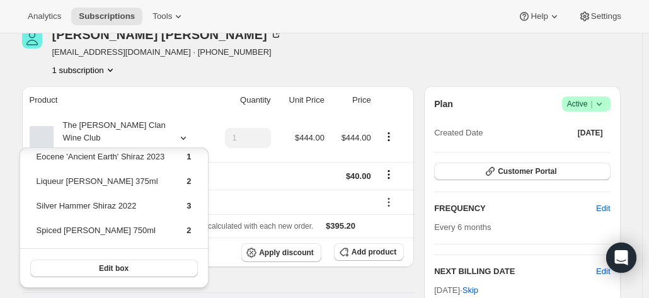
click at [293, 268] on div "Product Quantity Unit Price Price The Maxwell Clan Wine Club 12 bottles 1 $444.…" at bounding box center [218, 303] width 393 height 434
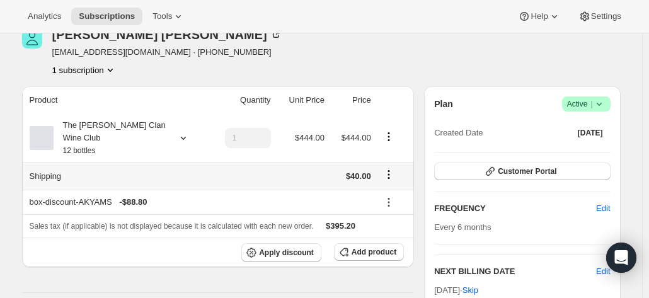
click at [388, 168] on icon "Shipping actions" at bounding box center [389, 174] width 13 height 13
click at [377, 183] on span "Edit shipping rate" at bounding box center [391, 186] width 63 height 9
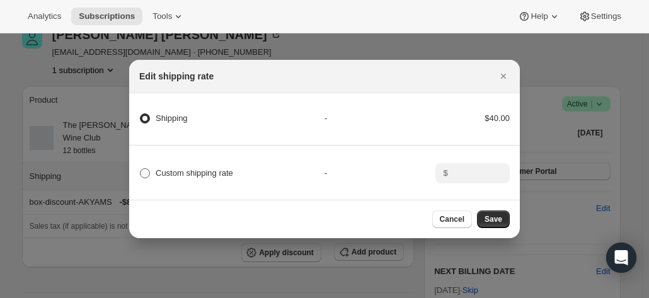
click at [164, 171] on span "Custom shipping rate" at bounding box center [195, 172] width 78 height 9
click at [141, 169] on input "Custom shipping rate" at bounding box center [140, 168] width 1 height 1
radio input "true"
radio input "false"
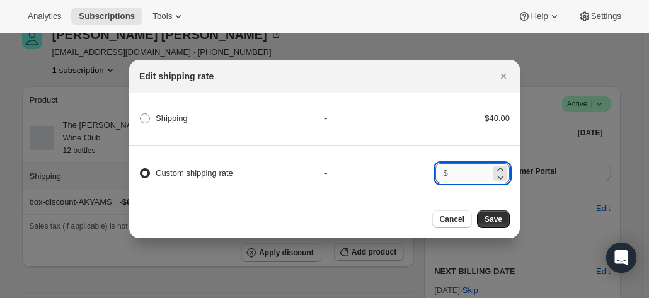
click at [474, 174] on input ":rnd:" at bounding box center [471, 173] width 39 height 20
type input "0.00"
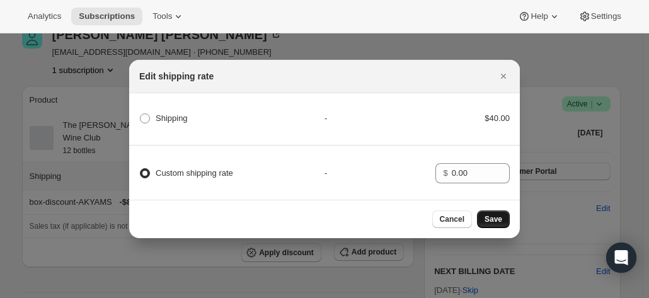
click at [492, 221] on span "Save" at bounding box center [494, 219] width 18 height 10
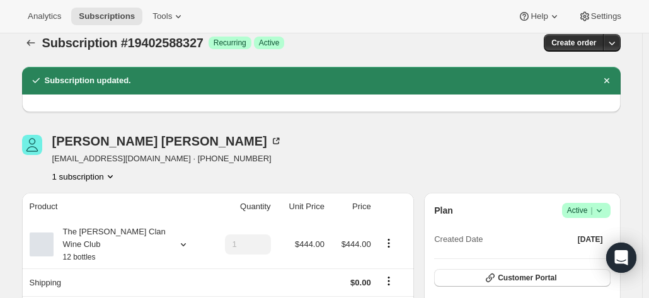
scroll to position [0, 0]
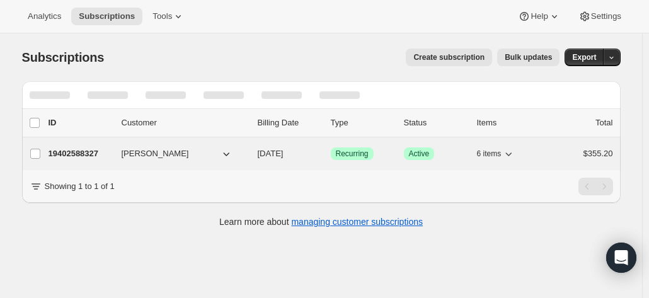
click at [105, 152] on p "19402588327" at bounding box center [80, 153] width 63 height 13
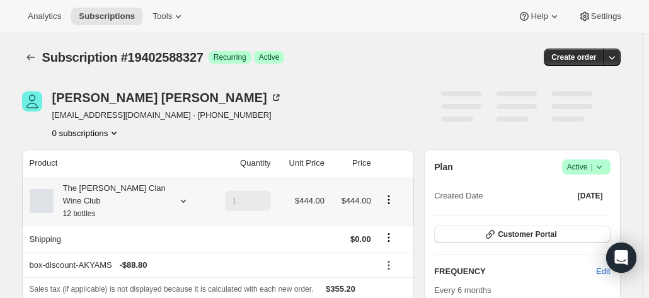
click at [163, 190] on div "The Maxwell Clan Wine Club 12 bottles" at bounding box center [110, 201] width 113 height 38
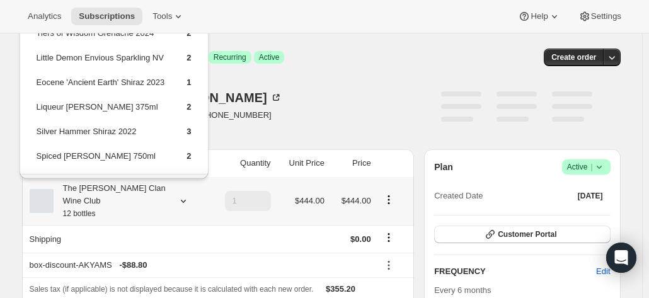
click at [188, 195] on icon at bounding box center [183, 201] width 13 height 13
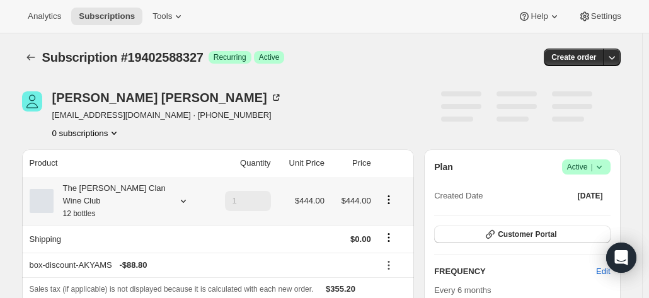
click at [188, 195] on icon at bounding box center [183, 201] width 13 height 13
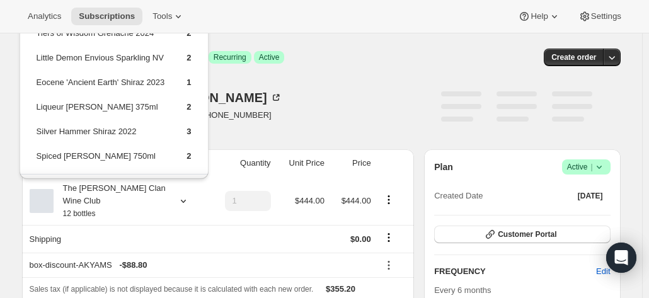
click at [315, 127] on div "Michael Taylor mgtlati@bigpond.com · +61418885131 0 subscriptions" at bounding box center [231, 115] width 419 height 48
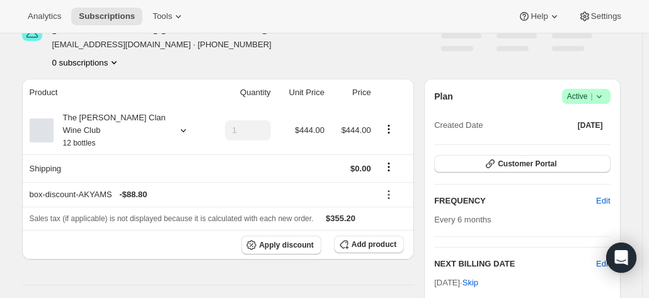
scroll to position [126, 0]
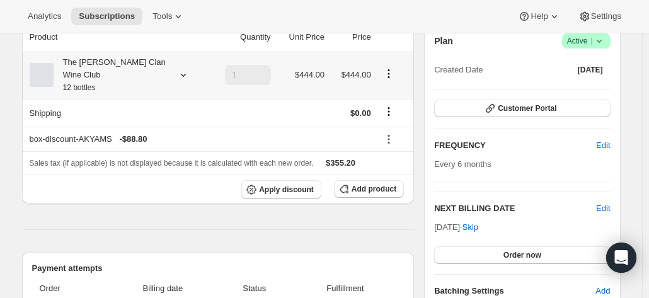
click at [135, 66] on div "The Maxwell Clan Wine Club 12 bottles" at bounding box center [110, 75] width 113 height 38
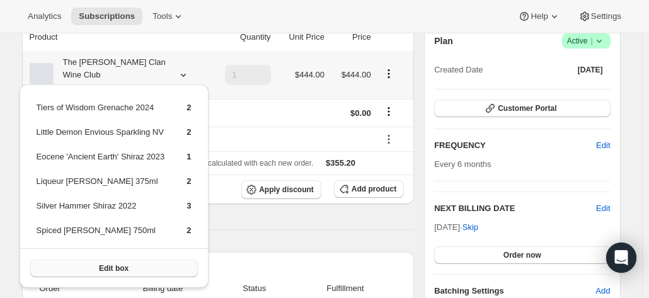
click at [115, 263] on button "Edit box" at bounding box center [114, 269] width 168 height 18
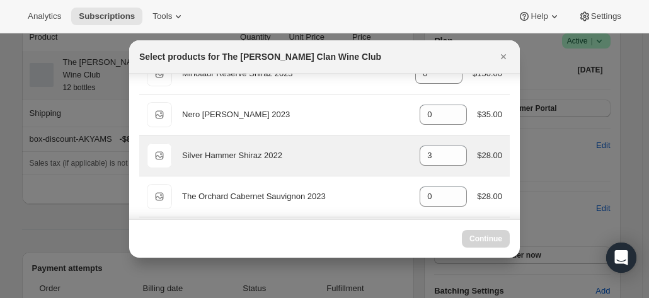
scroll to position [833, 0]
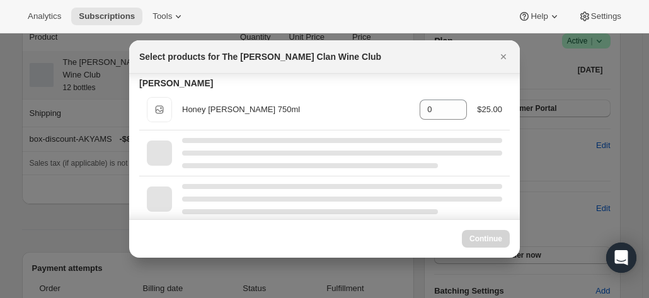
select select "gid://shopify/ProductVariant/46927751086247"
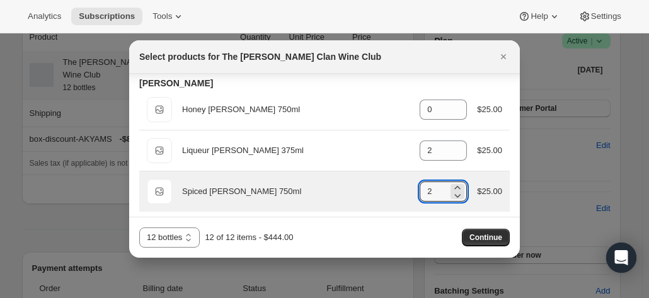
drag, startPoint x: 435, startPoint y: 187, endPoint x: 413, endPoint y: 187, distance: 21.4
click at [413, 187] on div "Default Title Spiced Mead 750ml gid://shopify/ProductVariant/46914044559527 2 $…" at bounding box center [324, 191] width 355 height 25
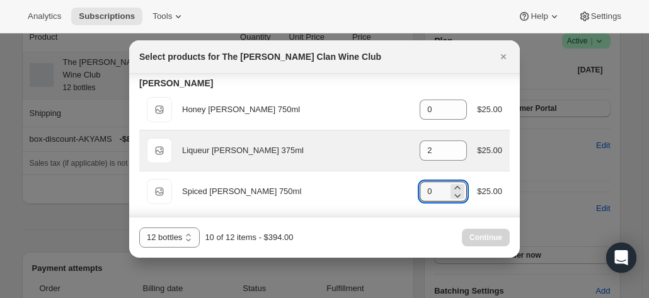
scroll to position [770, 0]
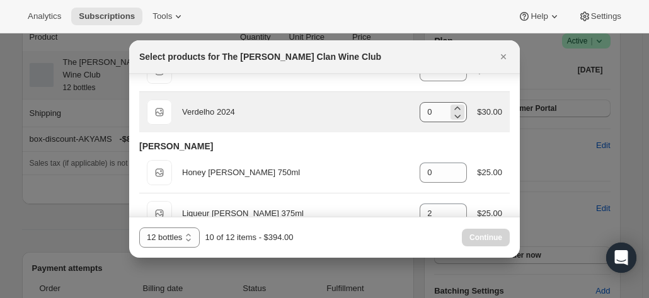
type input "0"
drag, startPoint x: 431, startPoint y: 108, endPoint x: 405, endPoint y: 108, distance: 26.5
click at [407, 108] on div "Default Title Verdelho 2024 gid://shopify/ProductVariant/46914044756135 0 $30.00" at bounding box center [324, 112] width 355 height 25
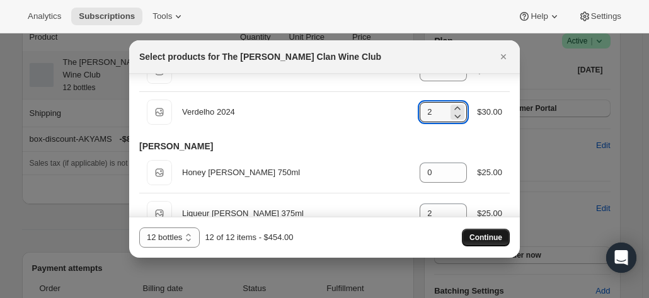
type input "2"
click at [470, 236] on button "Continue" at bounding box center [486, 238] width 48 height 18
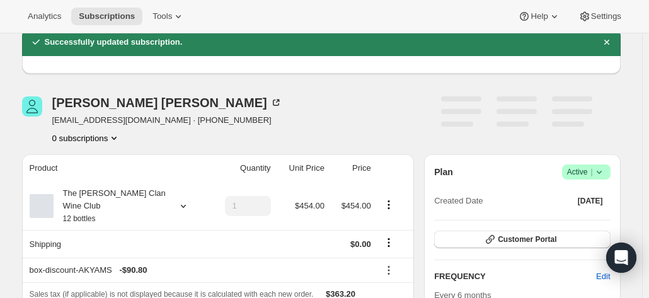
scroll to position [126, 0]
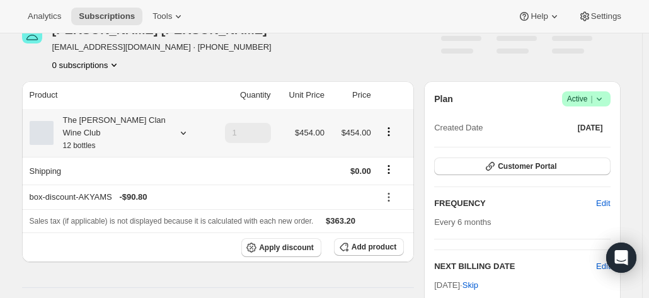
click at [155, 123] on div "The Maxwell Clan Wine Club 12 bottles" at bounding box center [110, 133] width 113 height 38
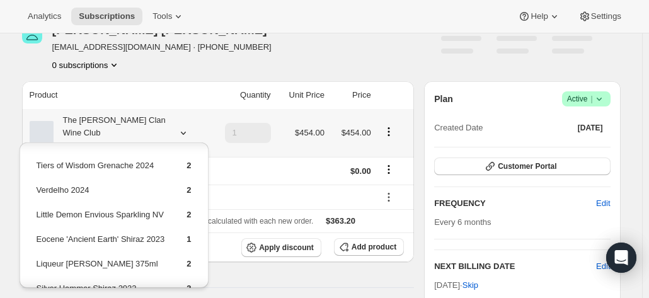
scroll to position [58, 0]
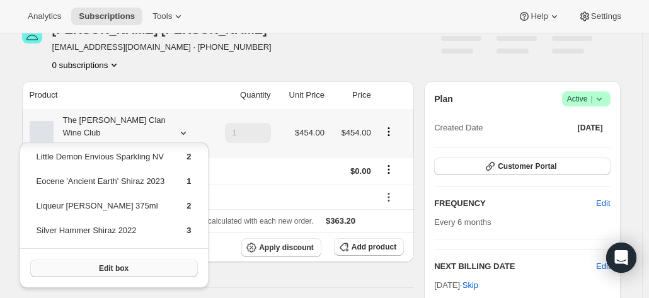
click at [121, 268] on span "Edit box" at bounding box center [114, 268] width 30 height 10
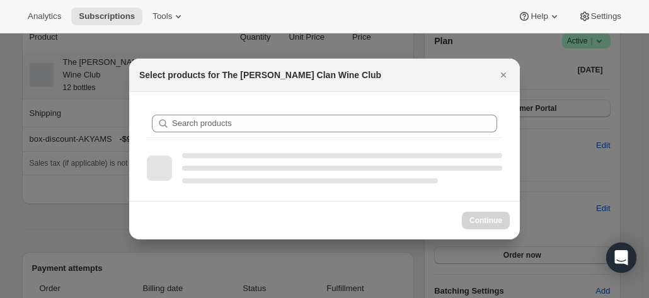
scroll to position [0, 0]
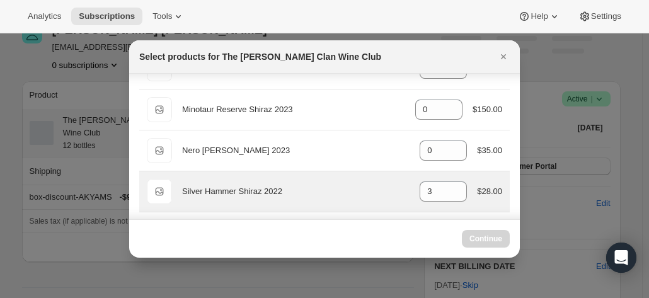
select select "gid://shopify/ProductVariant/46927751086247"
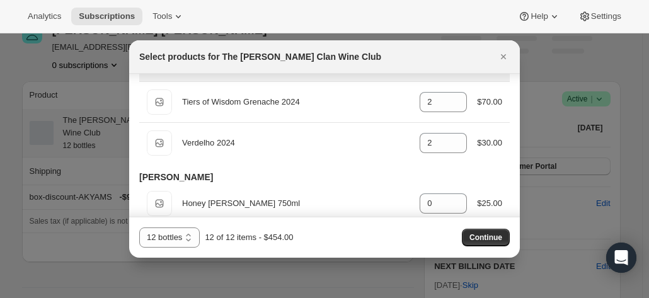
scroll to position [756, 0]
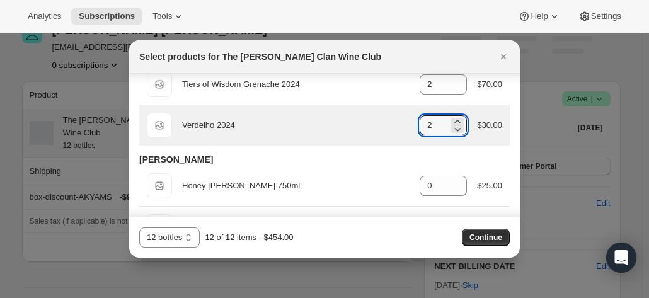
drag, startPoint x: 425, startPoint y: 119, endPoint x: 393, endPoint y: 117, distance: 32.2
click at [395, 117] on div "Default Title Verdelho 2024 gid://shopify/ProductVariant/46914044756135 2 $30.00" at bounding box center [324, 125] width 355 height 25
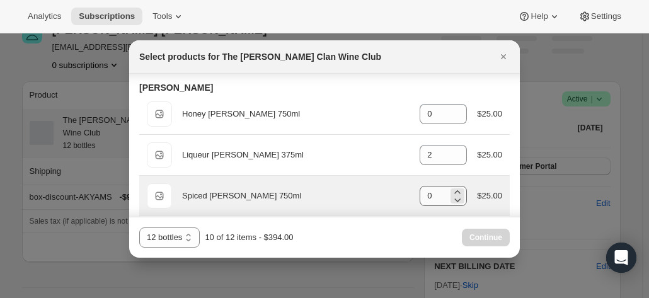
scroll to position [833, 0]
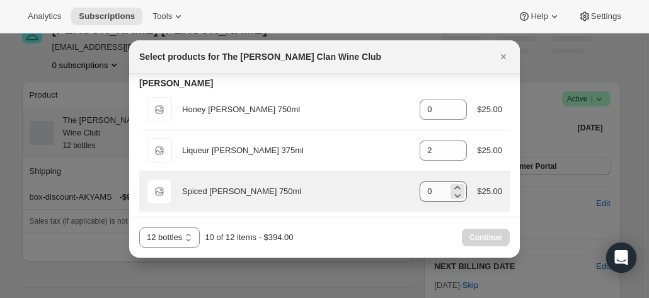
type input "0"
drag, startPoint x: 432, startPoint y: 188, endPoint x: 396, endPoint y: 186, distance: 36.6
click at [396, 186] on div "Default Title Spiced Mead 750ml gid://shopify/ProductVariant/46914044559527 0 $…" at bounding box center [324, 191] width 355 height 25
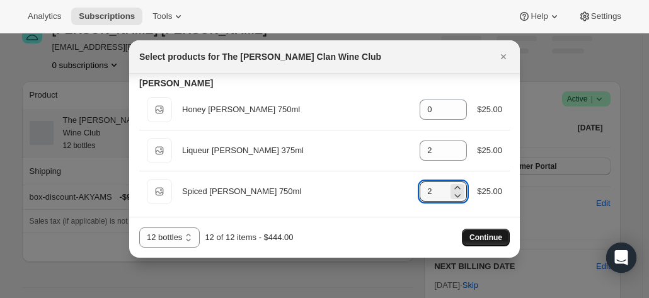
type input "2"
click at [484, 238] on span "Continue" at bounding box center [486, 238] width 33 height 10
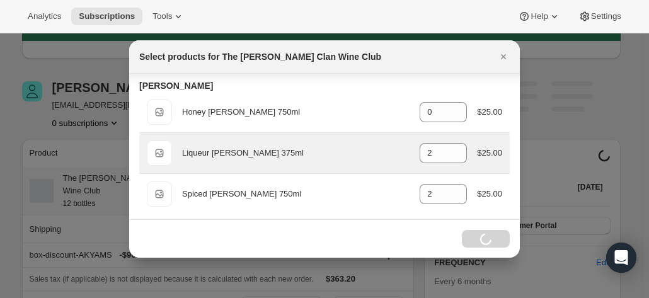
scroll to position [184, 0]
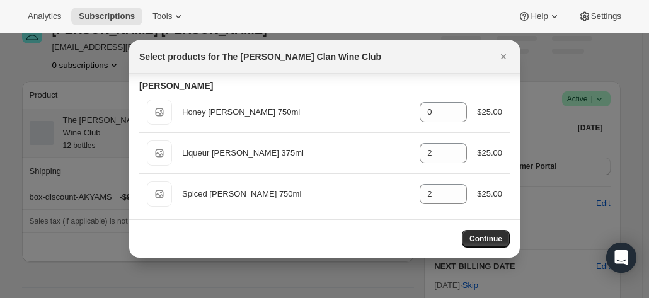
click at [485, 235] on span "Continue" at bounding box center [486, 239] width 33 height 10
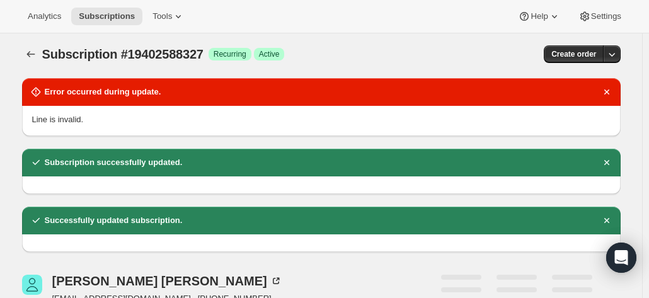
scroll to position [0, 0]
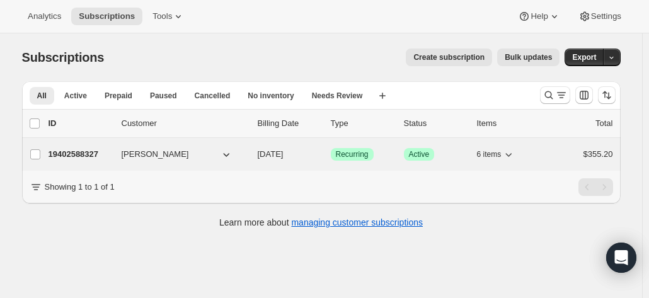
click at [100, 149] on p "19402588327" at bounding box center [80, 154] width 63 height 13
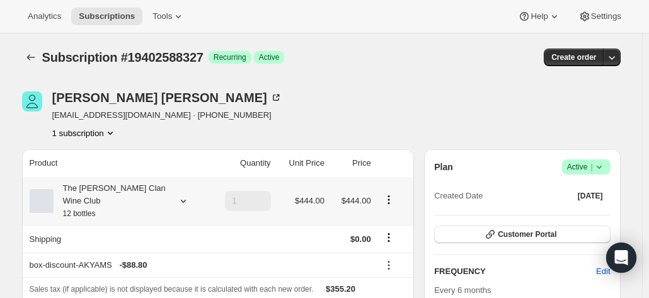
click at [152, 197] on div "The Maxwell Clan Wine Club 12 bottles" at bounding box center [110, 201] width 113 height 38
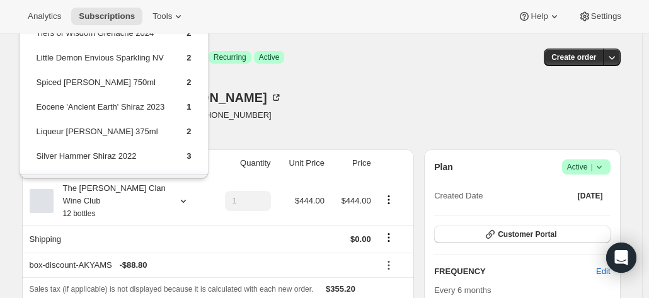
click at [378, 119] on div "Michael Taylor mgtlati@bigpond.com · +61418885131 1 subscription" at bounding box center [231, 115] width 419 height 48
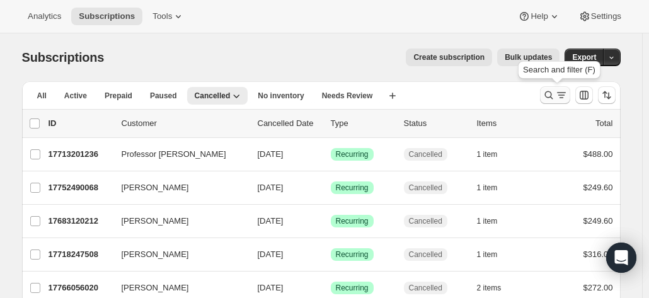
click at [555, 94] on icon "Search and filter results" at bounding box center [549, 95] width 13 height 13
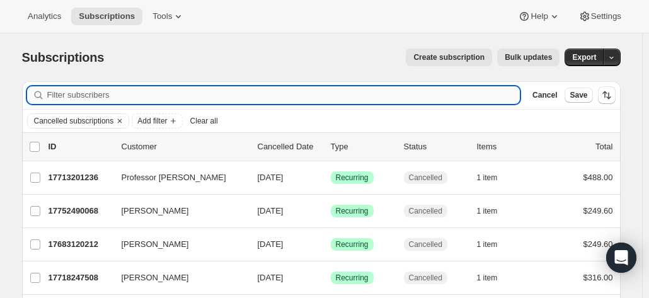
click at [164, 95] on input "Filter subscribers" at bounding box center [283, 95] width 473 height 18
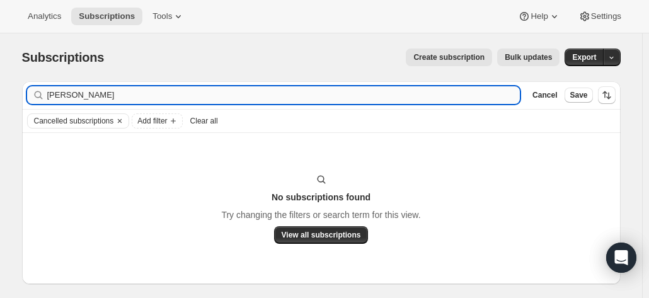
click at [83, 93] on input "[PERSON_NAME]" at bounding box center [283, 95] width 473 height 18
drag, startPoint x: 83, startPoint y: 93, endPoint x: 28, endPoint y: 89, distance: 55.6
click at [28, 89] on div "Filter subscribers [PERSON_NAME] Clear Cancel Save" at bounding box center [321, 95] width 599 height 28
type input "[PERSON_NAME]"
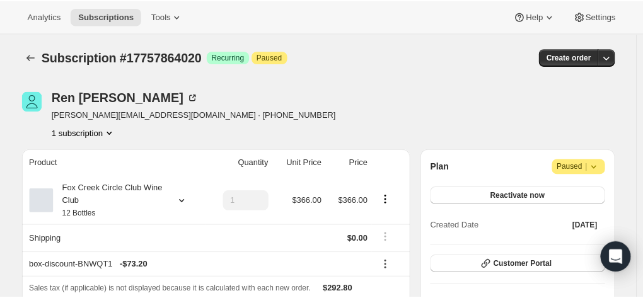
scroll to position [504, 0]
